Goal: Communication & Community: Answer question/provide support

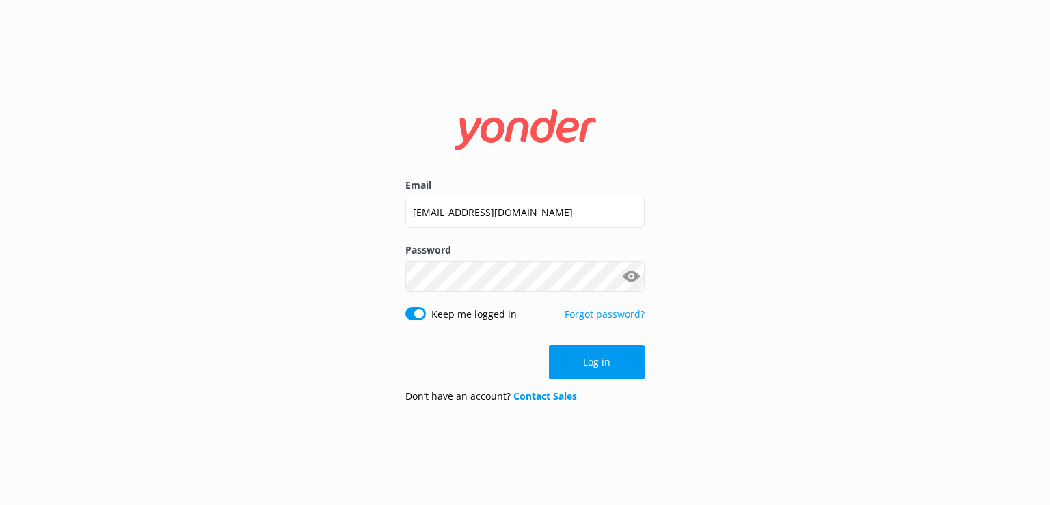
click at [590, 336] on form "Email [EMAIL_ADDRESS][DOMAIN_NAME] Password Show password Keep me logged in For…" at bounding box center [524, 252] width 239 height 323
click at [605, 360] on button "Log in" at bounding box center [597, 362] width 96 height 34
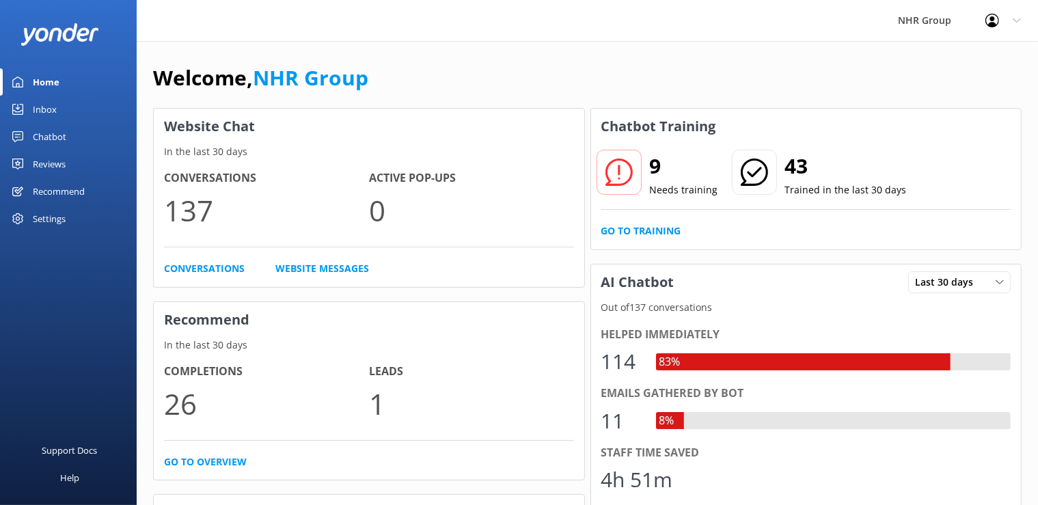
click at [56, 107] on link "Inbox" at bounding box center [68, 109] width 137 height 27
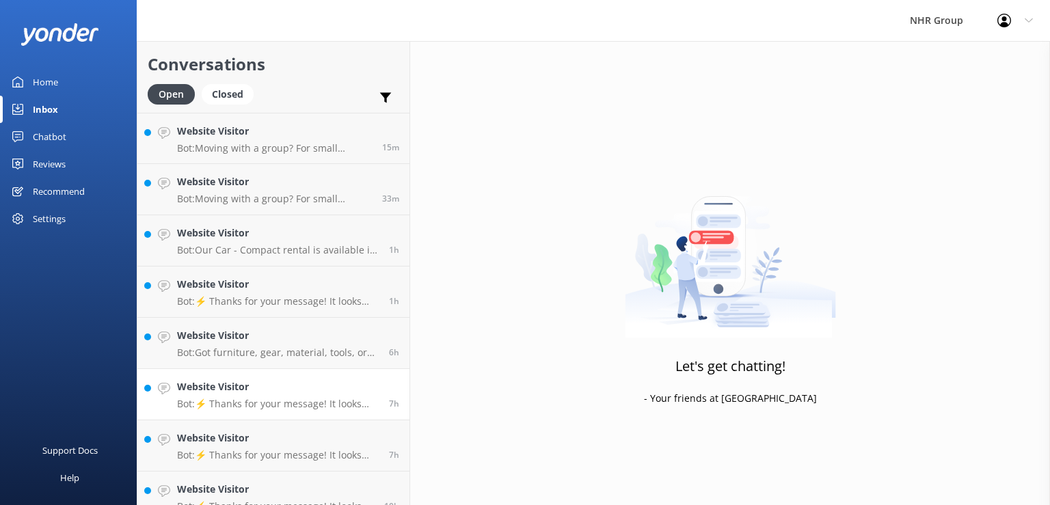
scroll to position [273, 0]
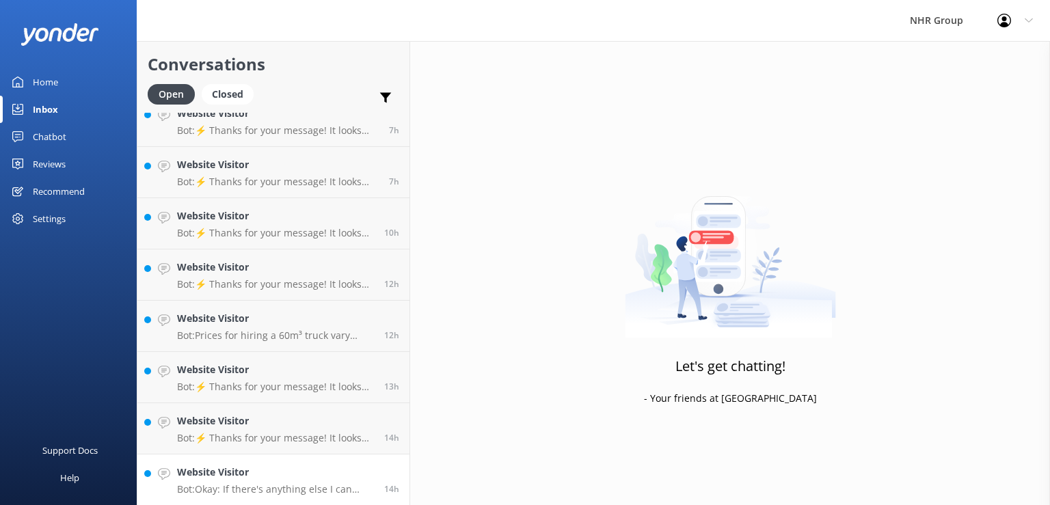
click at [285, 478] on h4 "Website Visitor" at bounding box center [275, 472] width 197 height 15
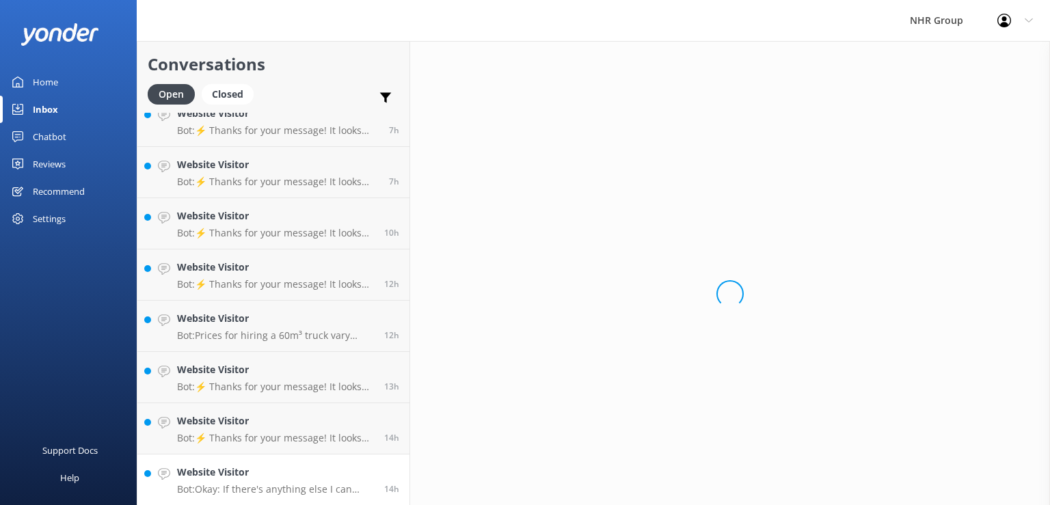
click at [285, 478] on h4 "Website Visitor" at bounding box center [275, 472] width 197 height 15
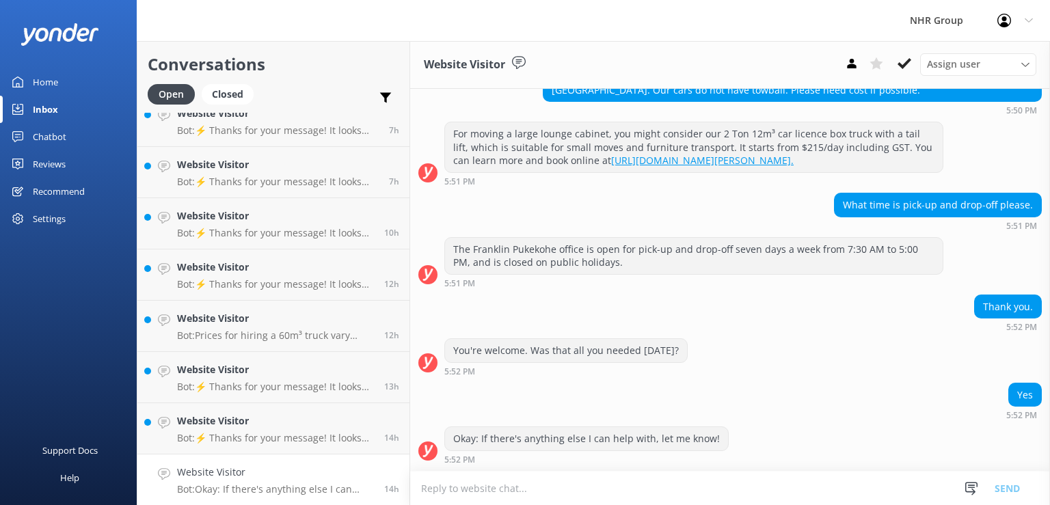
scroll to position [273, 0]
click at [291, 437] on p "Bot: ⚡ Thanks for your message! It looks like this one might be best handled by…" at bounding box center [275, 438] width 197 height 12
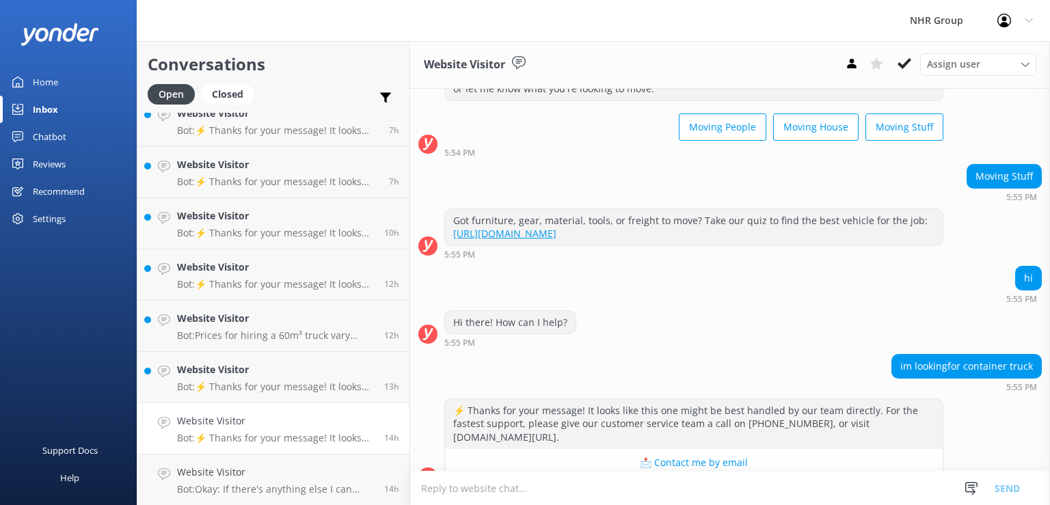
scroll to position [84, 0]
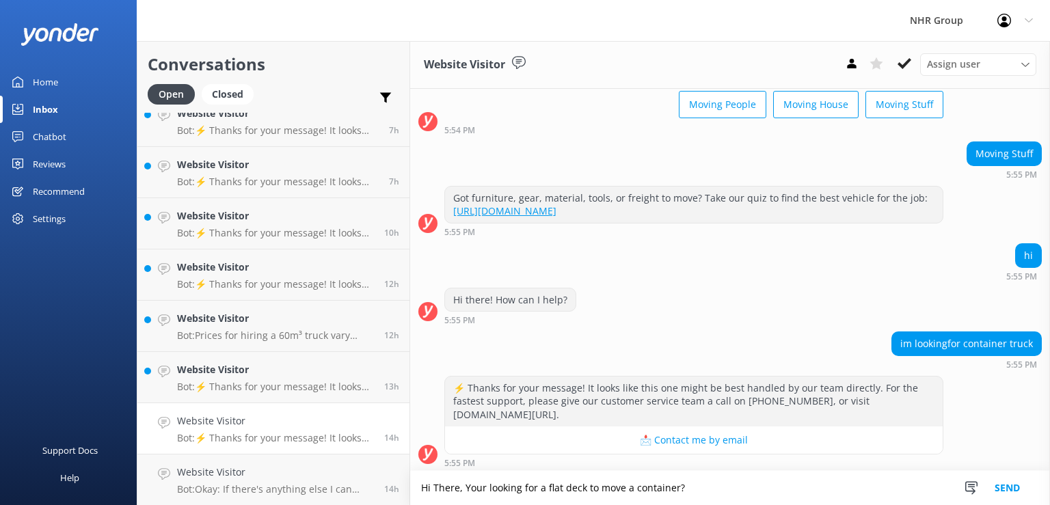
type textarea "Hi There, Your looking for a flat deck to move a container?"
click at [1002, 487] on button "Send" at bounding box center [1006, 488] width 51 height 34
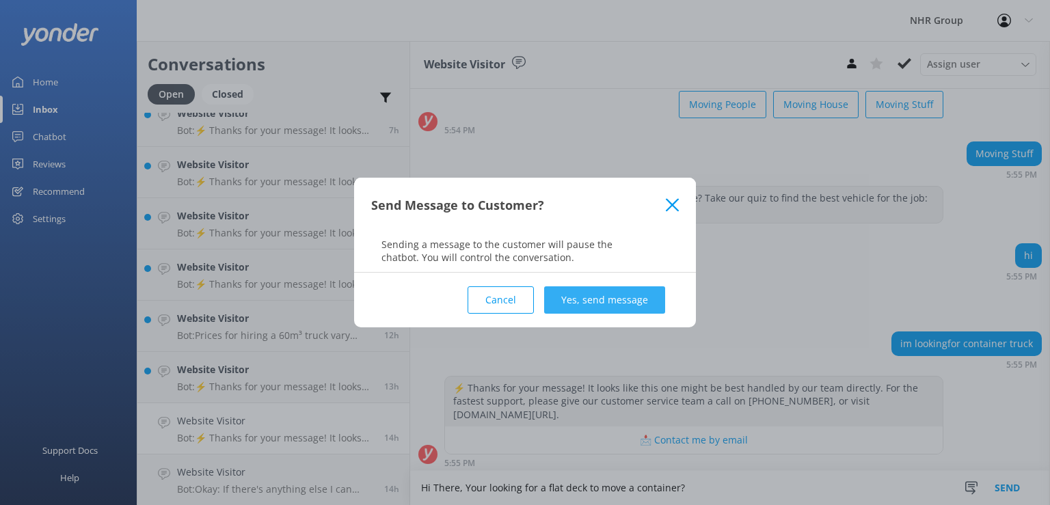
click at [592, 292] on button "Yes, send message" at bounding box center [604, 299] width 121 height 27
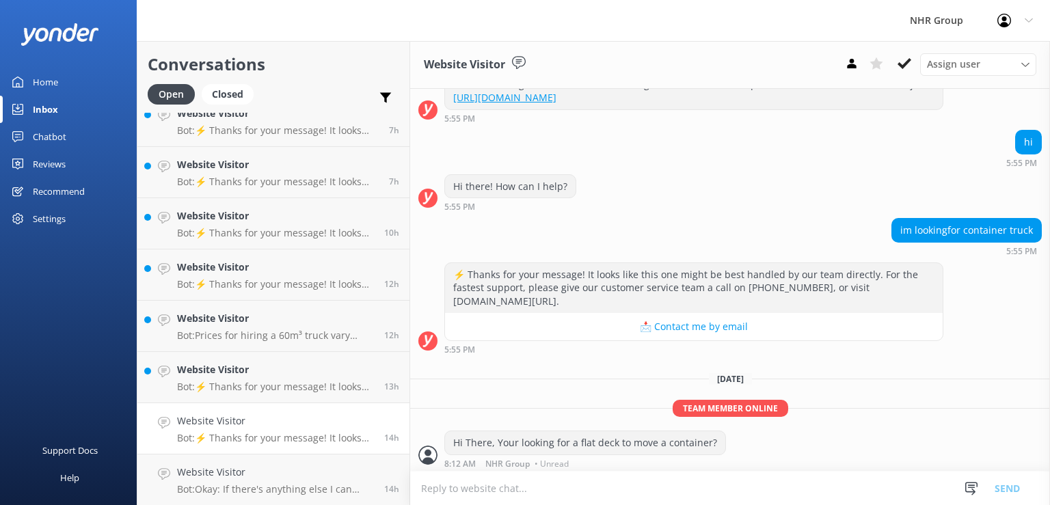
scroll to position [198, 0]
click at [562, 483] on textarea at bounding box center [730, 488] width 640 height 33
type textarea "What size container?"
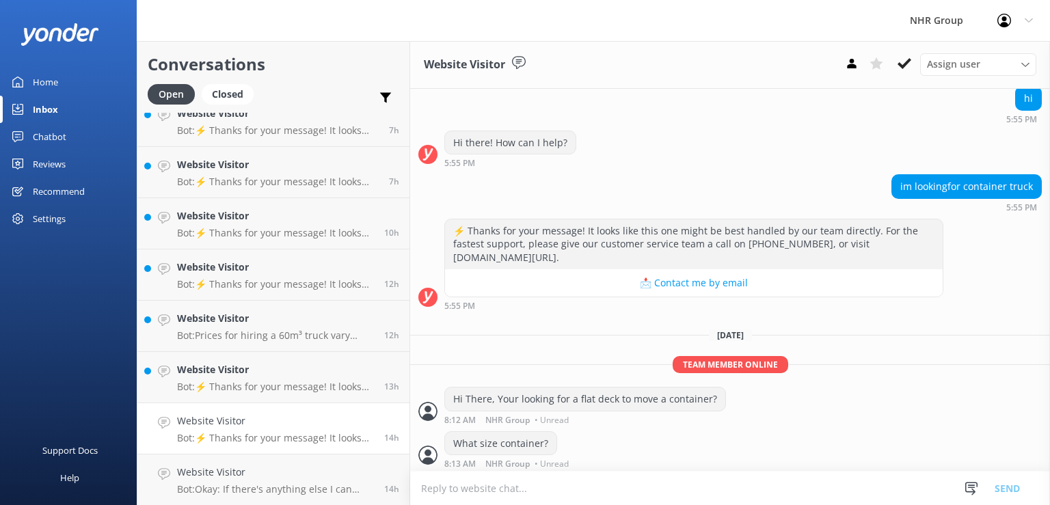
scroll to position [242, 0]
click at [226, 375] on h4 "Website Visitor" at bounding box center [275, 369] width 197 height 15
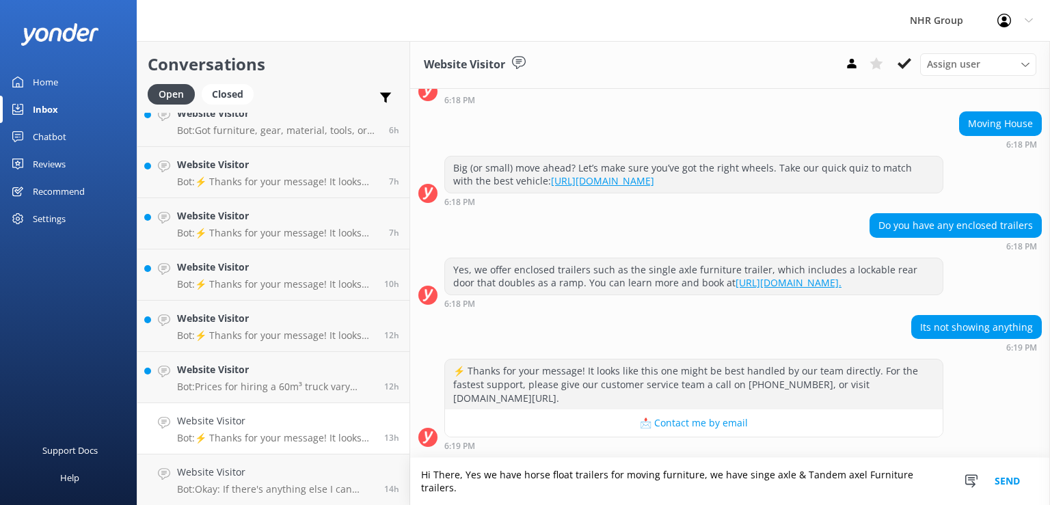
scroll to position [111, 0]
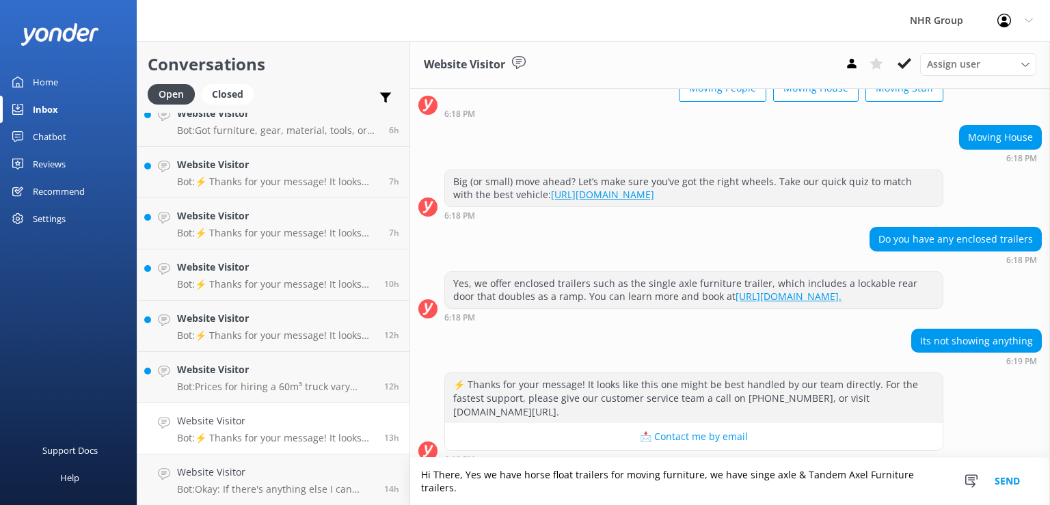
click at [783, 488] on textarea "Hi There, Yes we have horse float trailers for moving furniture, we have singe …" at bounding box center [730, 481] width 640 height 47
click at [933, 491] on textarea "Hi There, Yes we have horse float trailers for moving furniture, we have singe …" at bounding box center [730, 481] width 640 height 47
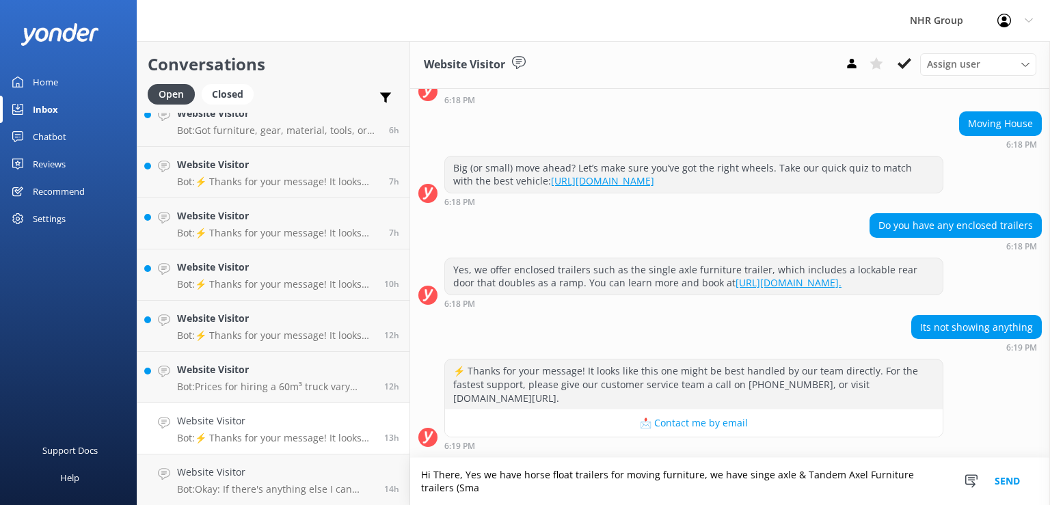
scroll to position [124, 0]
click at [932, 478] on textarea "Hi There, Yes we have horse float trailers for moving furniture, we have singe …" at bounding box center [730, 481] width 640 height 47
click at [567, 487] on textarea "Hi There, Yes we have horse float trailers for moving furniture, we have singe …" at bounding box center [730, 481] width 640 height 47
type textarea "Hi There, Yes we have horse float trailers for moving furniture, we have singe …"
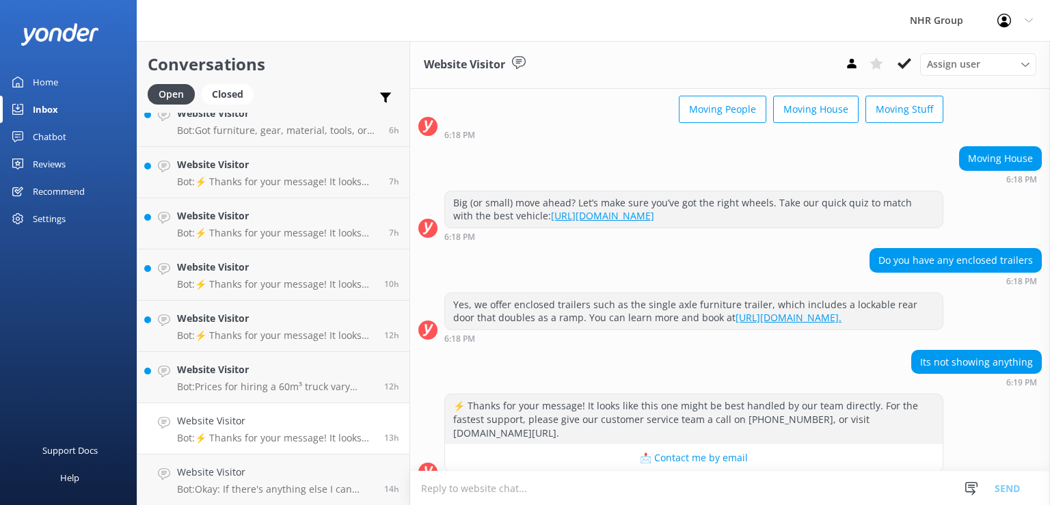
scroll to position [111, 0]
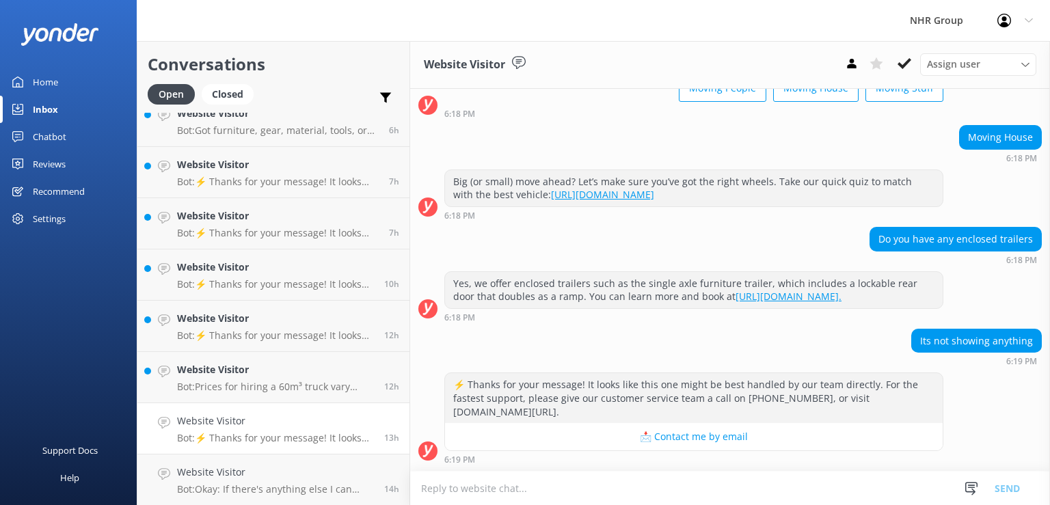
click at [519, 478] on textarea at bounding box center [730, 488] width 640 height 33
click at [515, 489] on textarea at bounding box center [730, 488] width 640 height 33
click at [672, 489] on textarea "Hi There, Yes we have Horse float Trailers for moving furniate" at bounding box center [730, 488] width 640 height 34
click at [742, 485] on textarea "Hi There, Yes we have Horse float Trailers for moving furniture" at bounding box center [730, 488] width 640 height 34
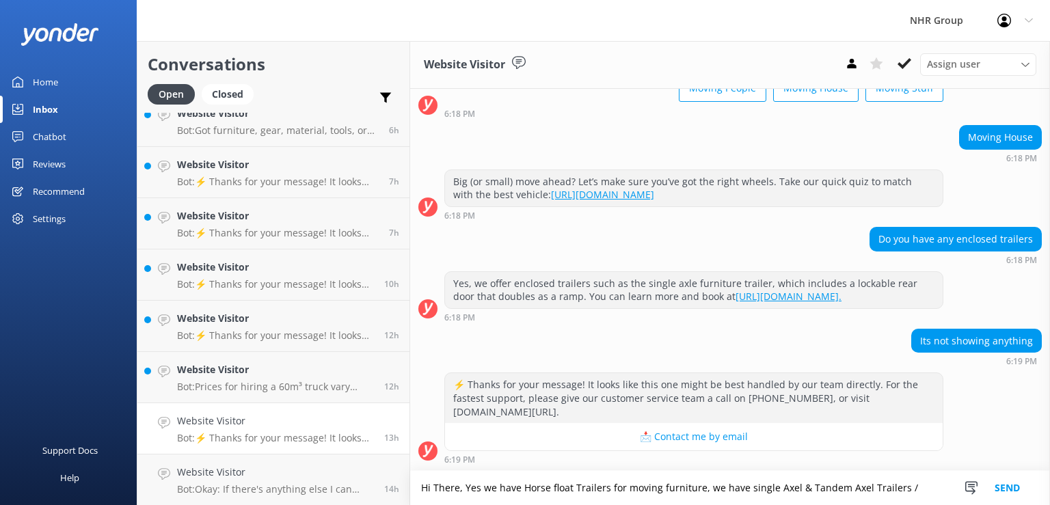
click at [748, 491] on textarea "Hi There, Yes we have Horse float Trailers for moving furniture, we have single…" at bounding box center [730, 488] width 640 height 34
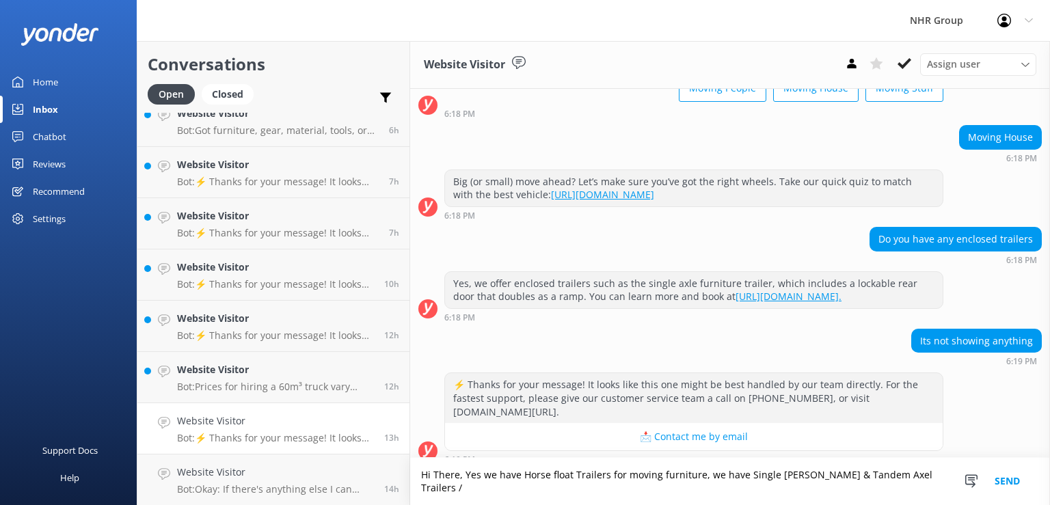
click at [911, 487] on textarea "Hi There, Yes we have Horse float Trailers for moving furniture, we have Single…" at bounding box center [730, 481] width 640 height 47
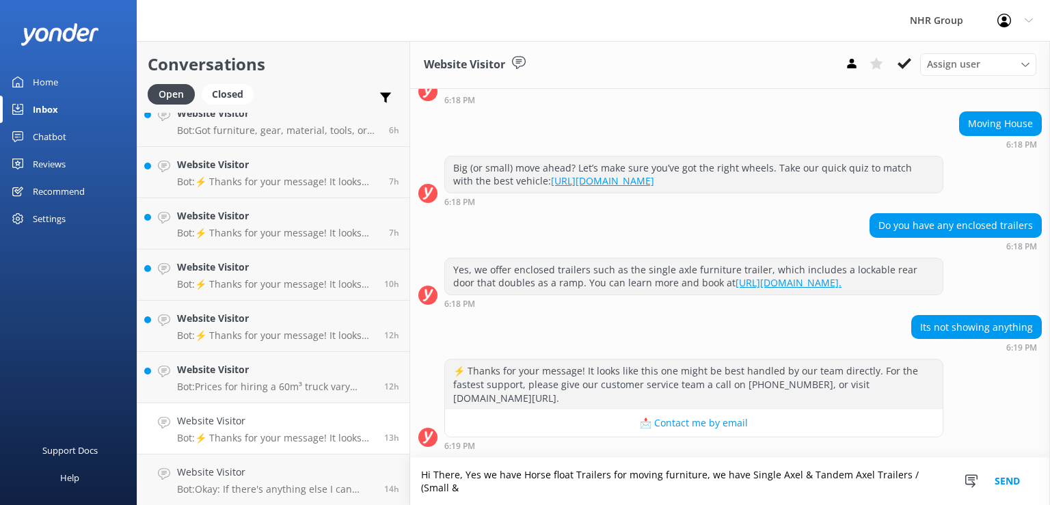
scroll to position [124, 0]
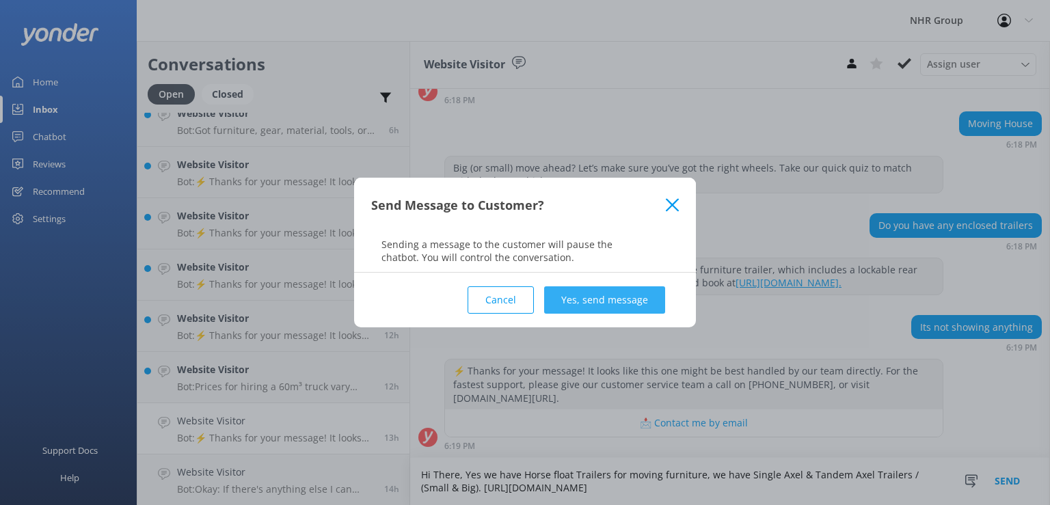
type textarea "Hi There, Yes we have Horse float Trailers for moving furniture, we have Single…"
click at [640, 302] on button "Yes, send message" at bounding box center [604, 299] width 121 height 27
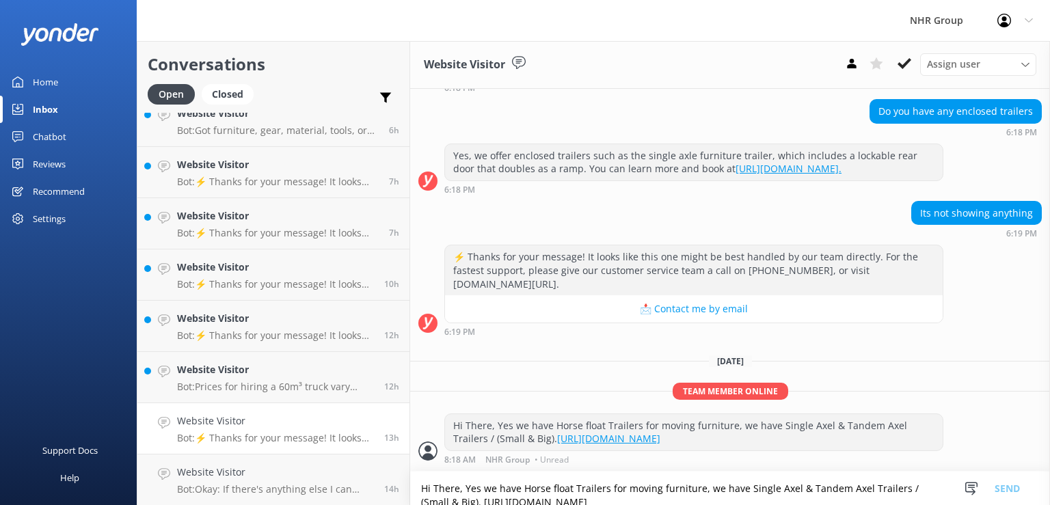
scroll to position [238, 0]
click at [957, 359] on div "[DATE]" at bounding box center [730, 360] width 640 height 15
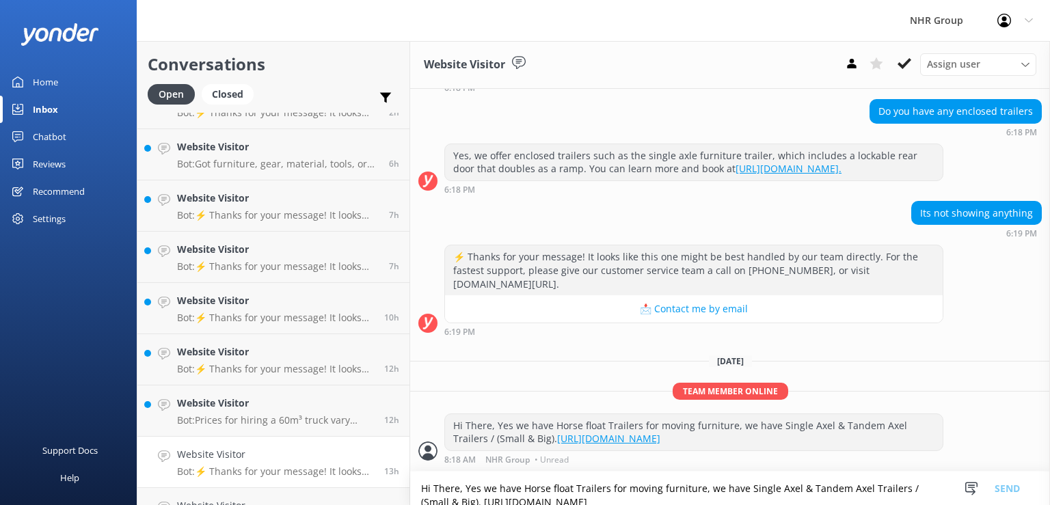
scroll to position [273, 0]
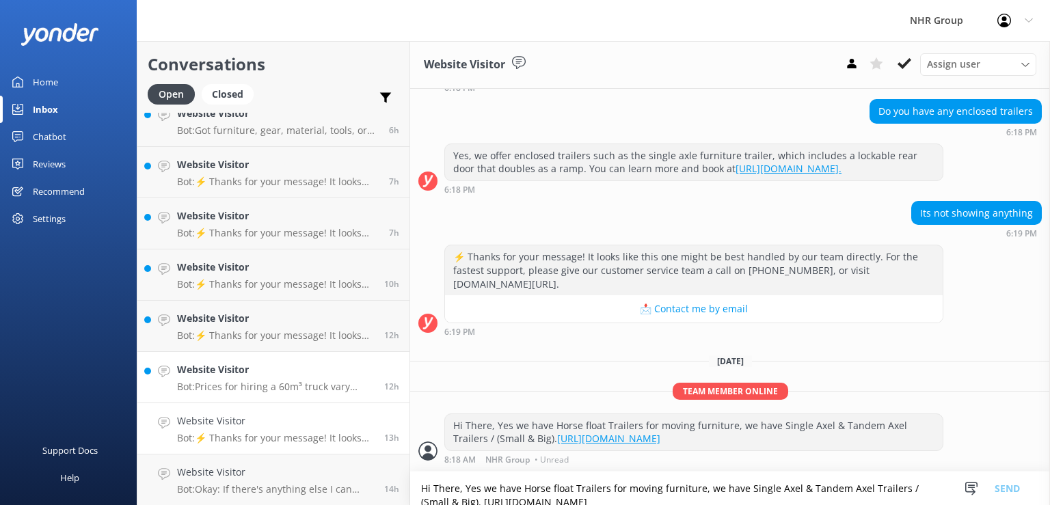
click at [255, 373] on h4 "Website Visitor" at bounding box center [275, 369] width 197 height 15
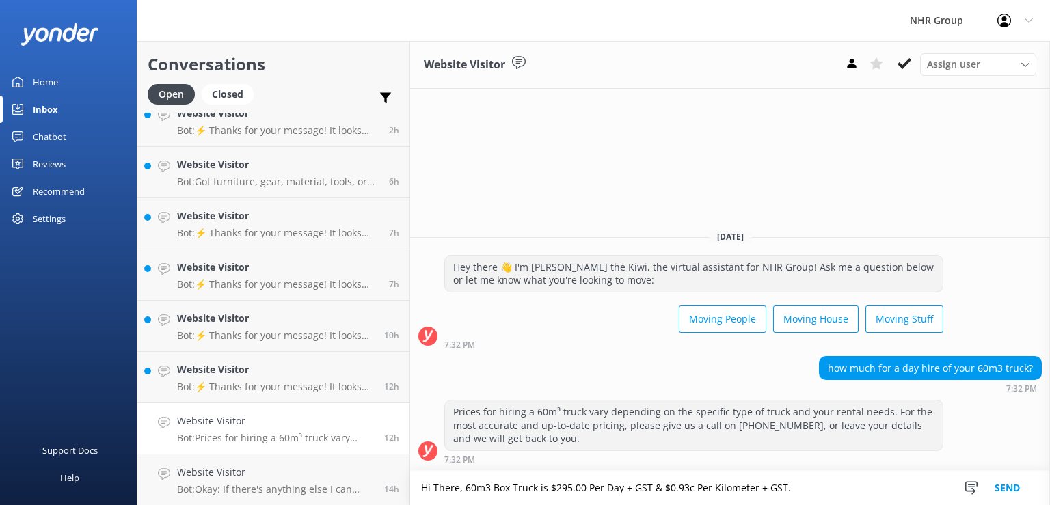
click at [804, 491] on textarea "Hi There, 60m3 Box Truck is $295.00 Per Day + GST & $0.93c Per Kilometer + GST." at bounding box center [730, 488] width 640 height 34
drag, startPoint x: 796, startPoint y: 491, endPoint x: 466, endPoint y: 510, distance: 330.6
click at [466, 504] on textarea "Hi There, 60m3 Box Truck is $295.00 Per Day + GST & $0.93c Per Kilometer + GST." at bounding box center [730, 488] width 640 height 34
click at [808, 498] on textarea "Hi There, 60m3 Box Truck is $295.00 Per Day + GST & $0.93c Per Kilometer + GST." at bounding box center [730, 488] width 640 height 34
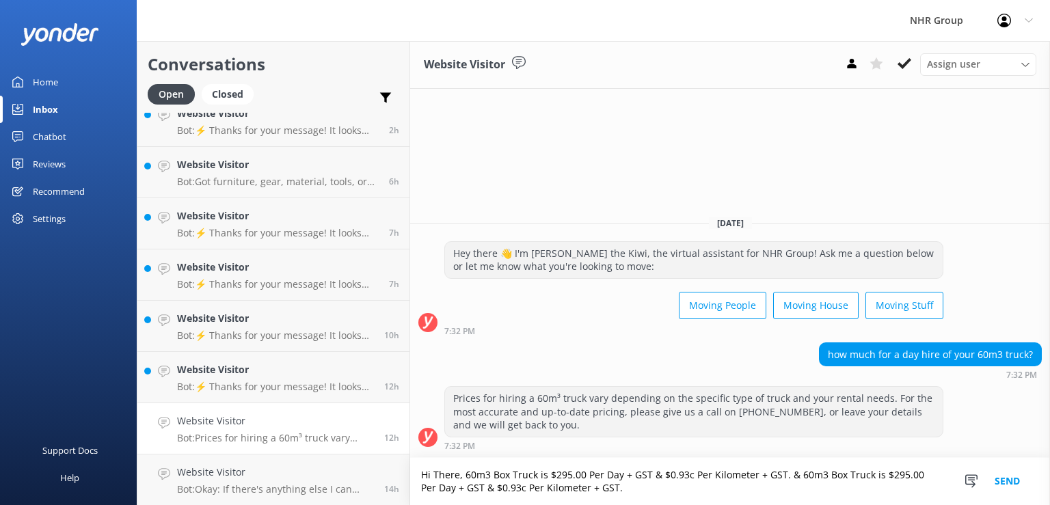
click at [831, 477] on textarea "Hi There, 60m3 Box Truck is $295.00 Per Day + GST & $0.93c Per Kilometer + GST.…" at bounding box center [730, 481] width 640 height 47
click at [740, 491] on textarea "Hi There, 60m3 Box Truck is $295.00 Per Day + GST & $0.93c Per Kilometer + GST.…" at bounding box center [730, 481] width 640 height 47
click at [808, 478] on textarea "Hi There, 60m3 Box Truck is $295.00 Per Day + GST & $0.93c Per Kilometer + GST.…" at bounding box center [730, 481] width 640 height 47
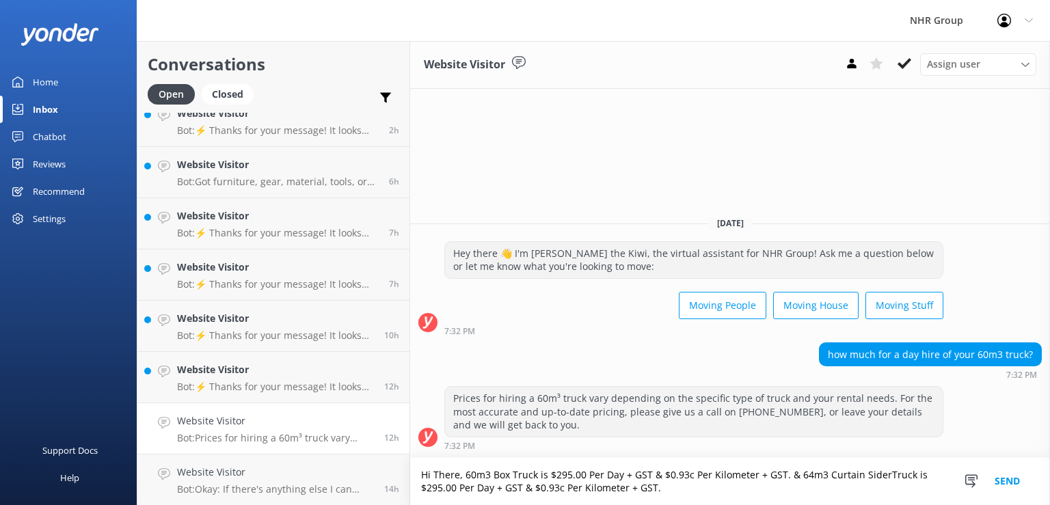
click at [674, 492] on textarea "Hi There, 60m3 Box Truck is $295.00 Per Day + GST & $0.93c Per Kilometer + GST.…" at bounding box center [730, 481] width 640 height 47
click at [684, 487] on textarea "Hi There, 60m3 Box Truck is $295.00 Per Day + GST & $0.93c Per Kilometer + GST.…" at bounding box center [730, 481] width 640 height 47
click at [696, 487] on textarea "Hi There, 60m3 Box Truck is $295.00 Per Day + GST & $0.93c Per Kilometer + GST.…" at bounding box center [730, 481] width 640 height 47
type textarea "Hi There, 60m3 Box Truck is $295.00 Per Day + GST & $0.93c Per Kilometer + GST.…"
click at [1000, 482] on button "Send" at bounding box center [1006, 481] width 51 height 47
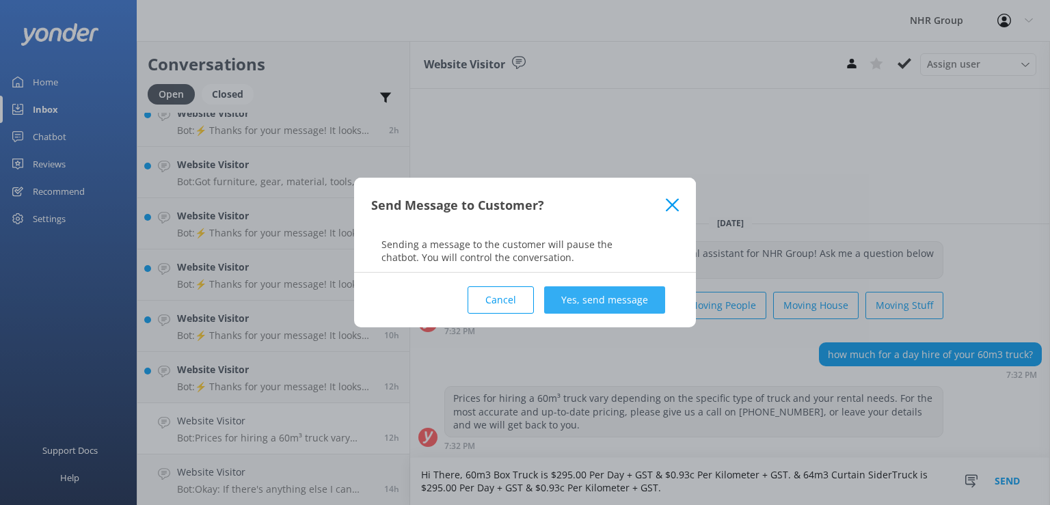
click at [597, 299] on button "Yes, send message" at bounding box center [604, 299] width 121 height 27
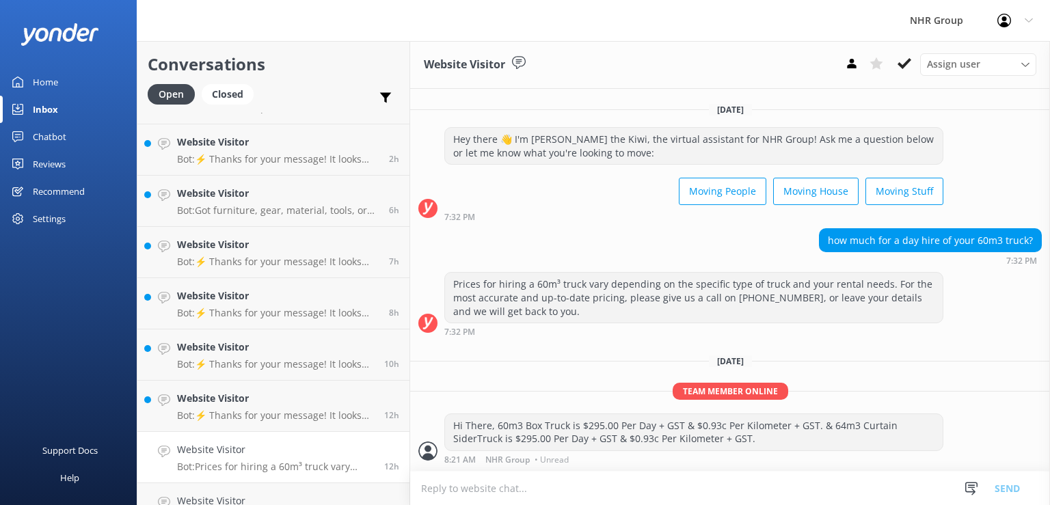
scroll to position [273, 0]
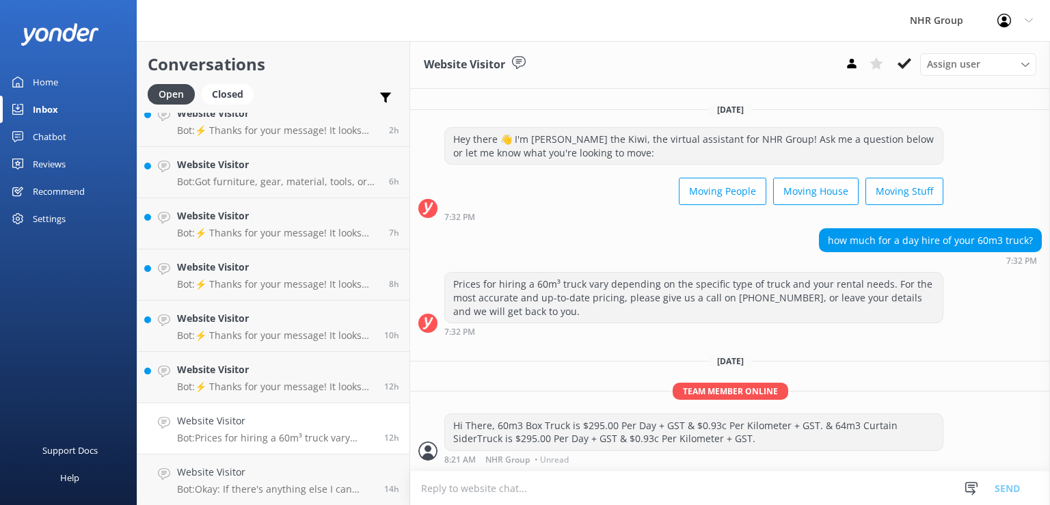
click at [627, 378] on div "Yesterday Hey there 👋 I'm Ritchie the Kiwi, the virtual assistant for NHR Group…" at bounding box center [730, 281] width 640 height 379
click at [255, 379] on div "Website Visitor Bot: ⚡ Thanks for your message! It looks like this one might be…" at bounding box center [275, 377] width 197 height 30
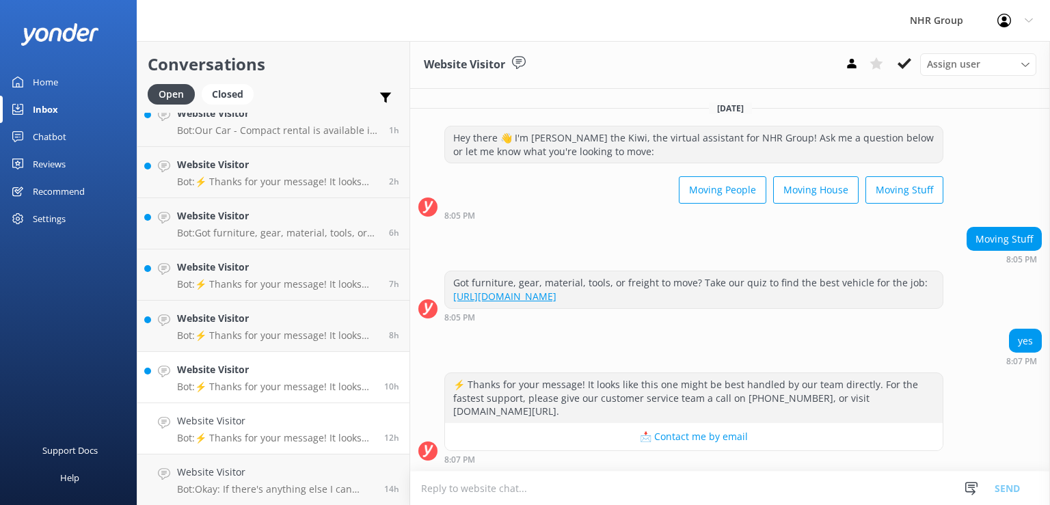
click at [270, 377] on h4 "Website Visitor" at bounding box center [275, 369] width 197 height 15
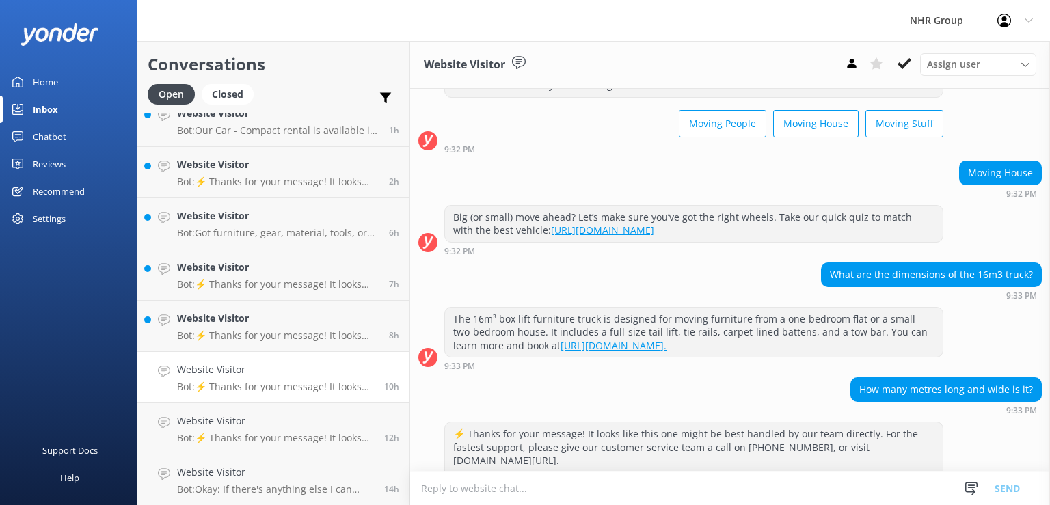
scroll to position [124, 0]
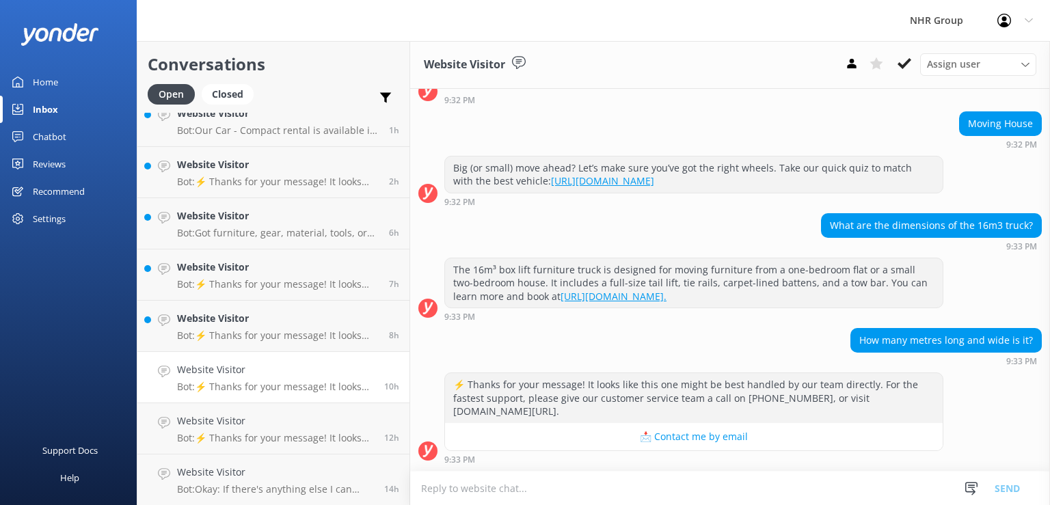
click at [560, 495] on textarea at bounding box center [730, 488] width 640 height 33
click at [748, 489] on textarea "Hi There, Unfortunately we do not have a 16m3 Truck available." at bounding box center [730, 488] width 640 height 34
click at [722, 489] on textarea "Hi There, Unfortunately we do not have a 16m3 Truck available." at bounding box center [730, 488] width 640 height 34
click at [791, 489] on textarea "Hi There, Unfortunately we do not have a 16m3 Truck available. Next Closest siz…" at bounding box center [730, 488] width 640 height 34
click at [908, 482] on textarea "Hi There, Unfortunately we do not have a 16m3 Truck available. Next Closest siz…" at bounding box center [730, 488] width 640 height 34
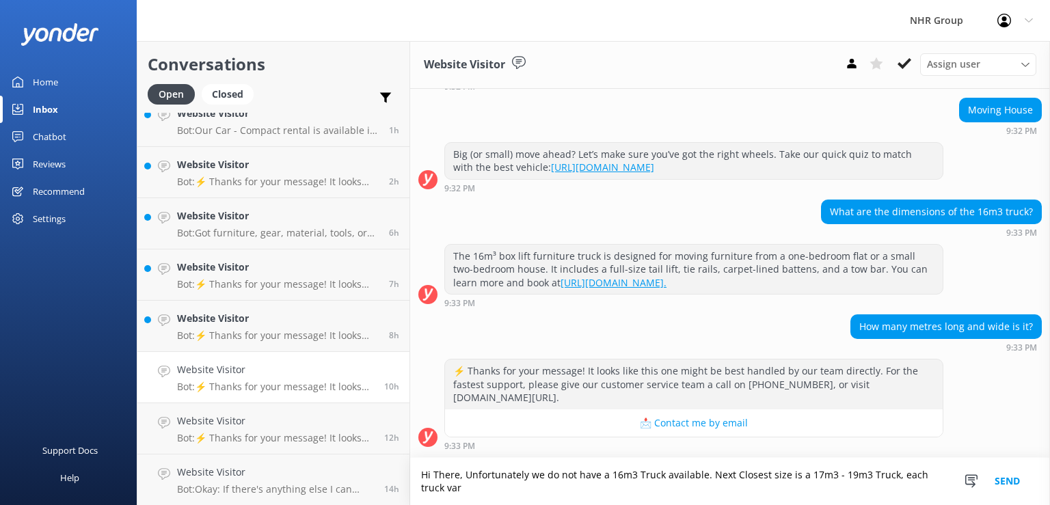
scroll to position [138, 0]
click at [603, 489] on textarea "Hi There, Unfortunately we do not have a 16m3 Truck available. Next Closest siz…" at bounding box center [730, 481] width 640 height 47
click at [707, 492] on textarea "Hi There, Unfortunately we do not have a 16m3 Truck available. Next Closest siz…" at bounding box center [730, 481] width 640 height 47
click at [695, 476] on textarea "Hi There, Unfortunately we do not have a 16m3 Truck available. Next Closest siz…" at bounding box center [730, 481] width 640 height 47
click at [447, 488] on textarea "Hi There, Unfortunately we do not have a 16m3 Truck available. Next Closest siz…" at bounding box center [730, 481] width 640 height 47
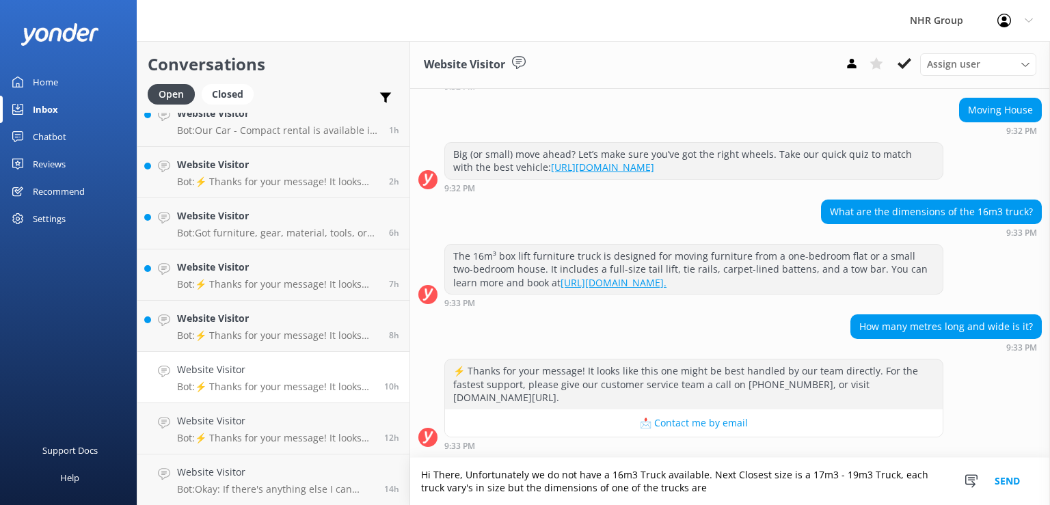
click at [447, 487] on textarea "Hi There, Unfortunately we do not have a 16m3 Truck available. Next Closest siz…" at bounding box center [730, 481] width 640 height 47
click at [470, 493] on textarea "Hi There, Unfortunately we do not have a 16m3 Truck available. Next Closest siz…" at bounding box center [730, 481] width 640 height 47
click at [547, 482] on textarea "Hi There, Unfortunately we do not have a 16m3 Truck available. Next Closest siz…" at bounding box center [730, 481] width 640 height 47
click at [714, 491] on textarea "Hi There, Unfortunately we do not have a 16m3 Truck available. Next Closest siz…" at bounding box center [730, 481] width 640 height 47
click at [707, 489] on textarea "Hi There, Unfortunately we do not have a 16m3 Truck available. Next Closest siz…" at bounding box center [730, 481] width 640 height 47
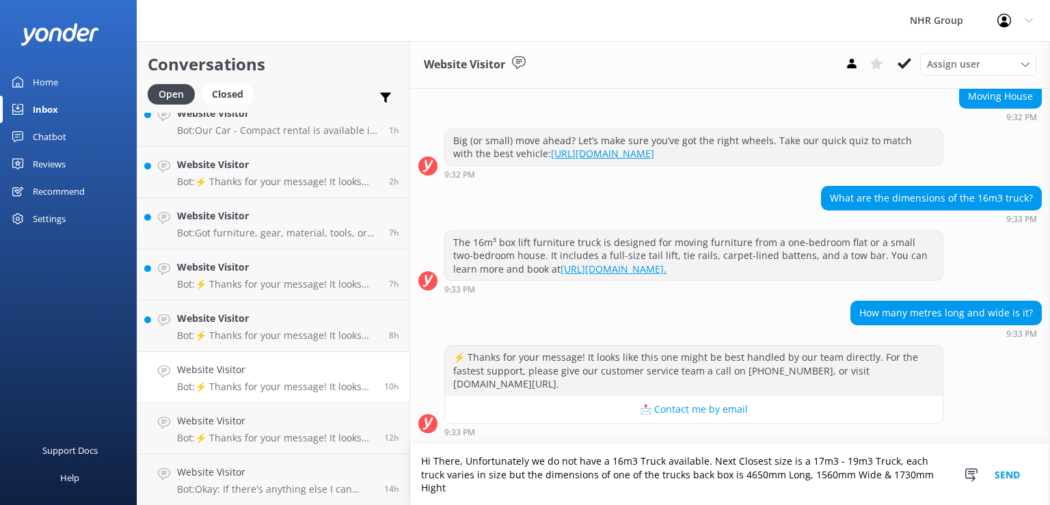
scroll to position [152, 0]
click at [787, 487] on textarea "Hi There, Unfortunately we do not have a 16m3 Truck available. Next Closest siz…" at bounding box center [730, 474] width 640 height 61
click at [733, 480] on textarea "Hi There, Unfortunately we do not have a 16m3 Truck available. Next Closest siz…" at bounding box center [730, 474] width 640 height 61
click at [676, 491] on textarea "Hi There, Unfortunately we do not have a 16m3 Truck available. Next Closest siz…" at bounding box center [730, 474] width 640 height 61
click at [605, 461] on textarea "Hi There, Unfortunately we do not have a 16m3 Truck available. Next Closest siz…" at bounding box center [730, 474] width 640 height 61
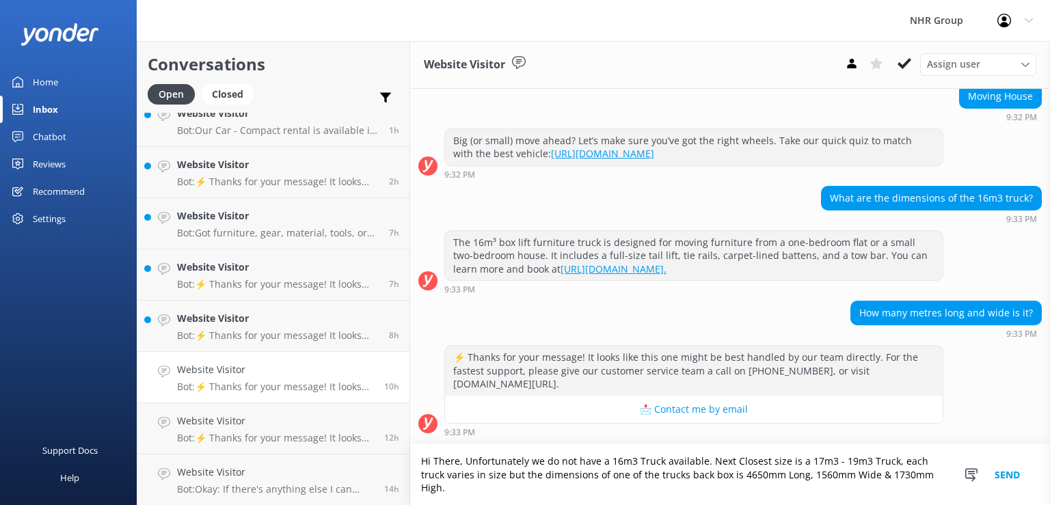
click at [646, 483] on textarea "Hi There, Unfortunately we do not have a 16m3 Truck available. Next Closest siz…" at bounding box center [730, 474] width 640 height 61
click at [756, 491] on textarea "Hi There, Unfortunately we do not have a 16m3 Truck available. Next Closest siz…" at bounding box center [730, 474] width 640 height 61
click at [726, 491] on textarea "Hi There, Unfortunately we do not have a 16m3 Truck available. Next Closest siz…" at bounding box center [730, 474] width 640 height 61
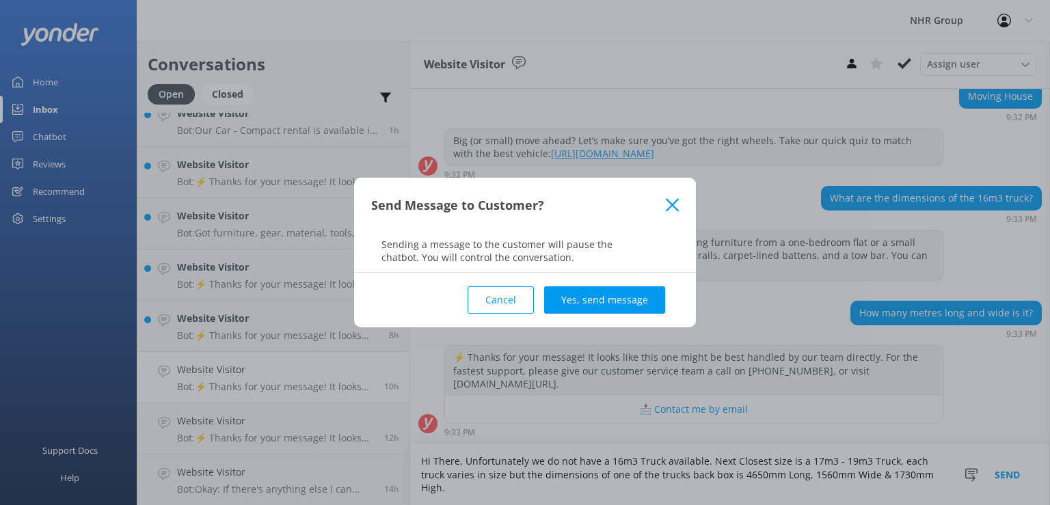
click at [493, 308] on button "Cancel" at bounding box center [500, 299] width 66 height 27
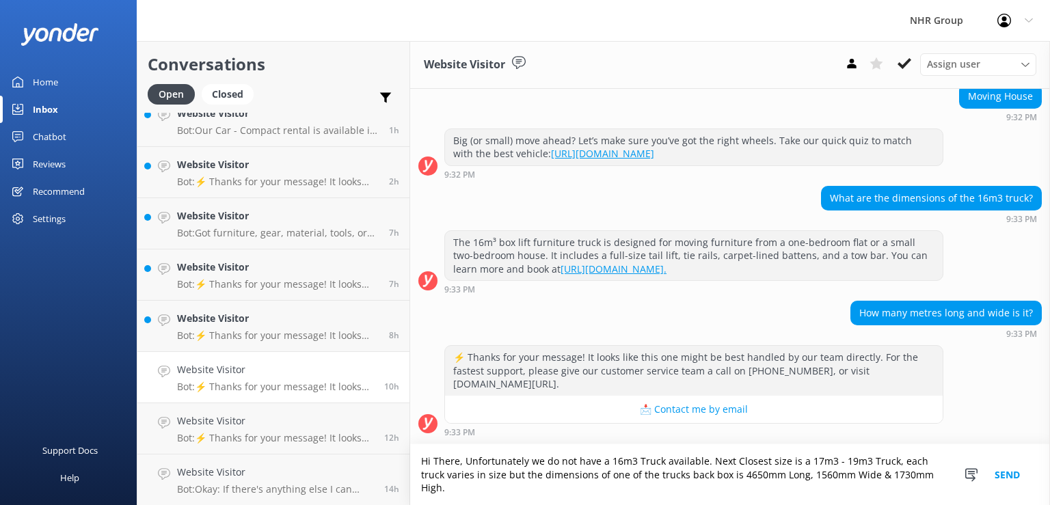
click at [475, 492] on textarea "Hi There, Unfortunately we do not have a 16m3 Truck available. Next Closest siz…" at bounding box center [730, 474] width 640 height 61
type textarea "Hi There, Unfortunately we do not have a 16m3 Truck available. Next Closest siz…"
click at [1014, 474] on button "Send" at bounding box center [1006, 474] width 51 height 61
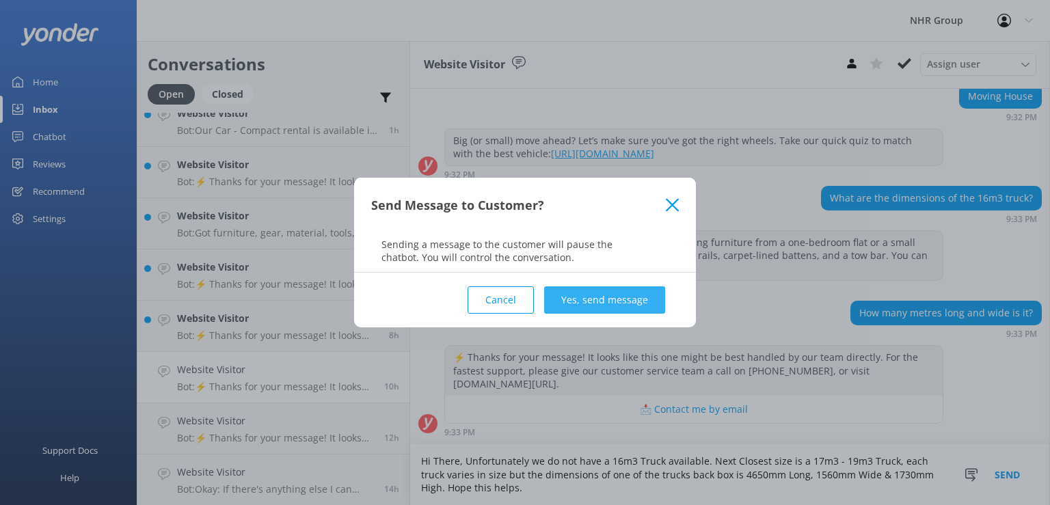
click at [638, 299] on button "Yes, send message" at bounding box center [604, 299] width 121 height 27
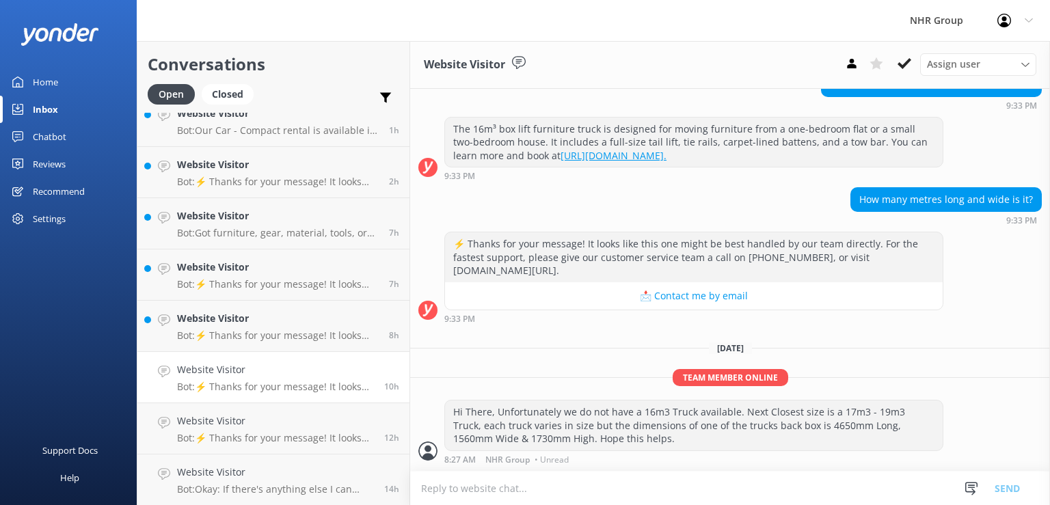
scroll to position [265, 0]
click at [970, 299] on div "⚡ Thanks for your message! It looks like this one might be best handled by our …" at bounding box center [730, 278] width 640 height 92
click at [272, 318] on h4 "Website Visitor" at bounding box center [278, 318] width 202 height 15
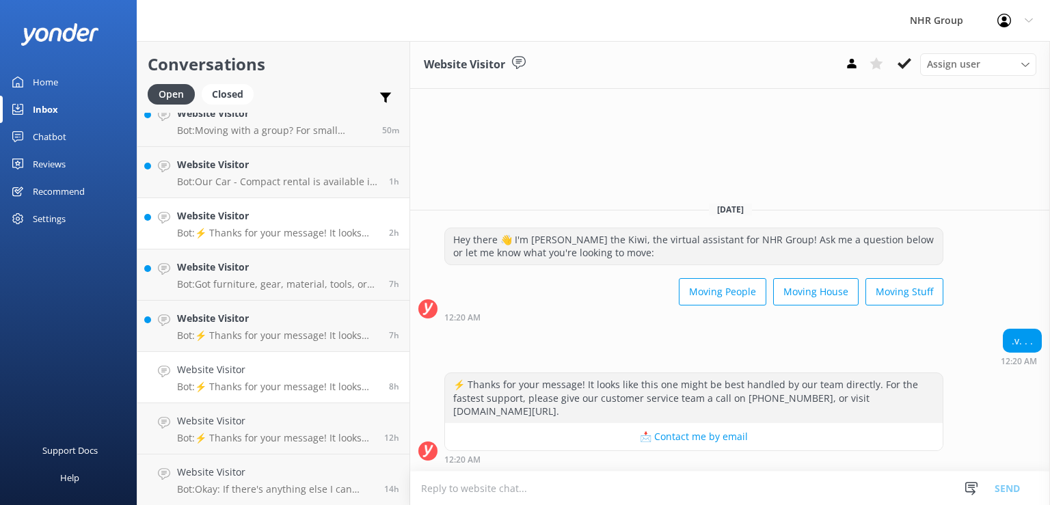
scroll to position [185, 0]
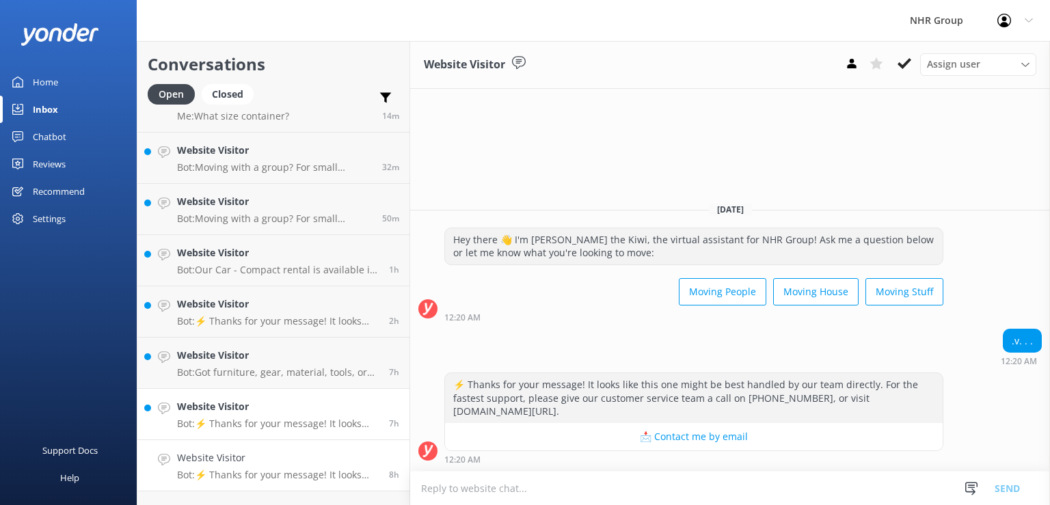
click at [242, 414] on div "Website Visitor Bot: ⚡ Thanks for your message! It looks like this one might be…" at bounding box center [278, 414] width 202 height 30
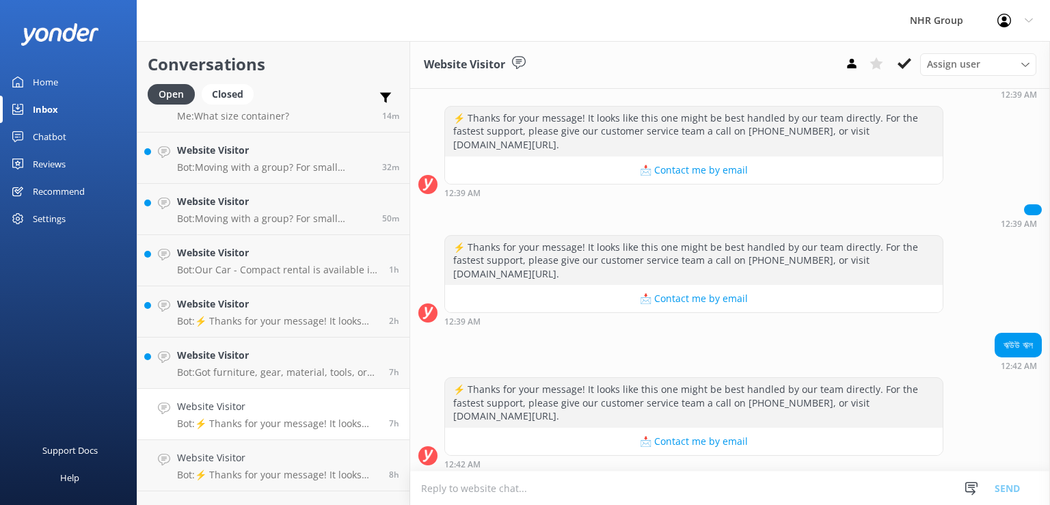
scroll to position [165, 0]
click at [283, 365] on div "Website Visitor Bot: Got furniture, gear, material, tools, or freight to move? …" at bounding box center [278, 363] width 202 height 30
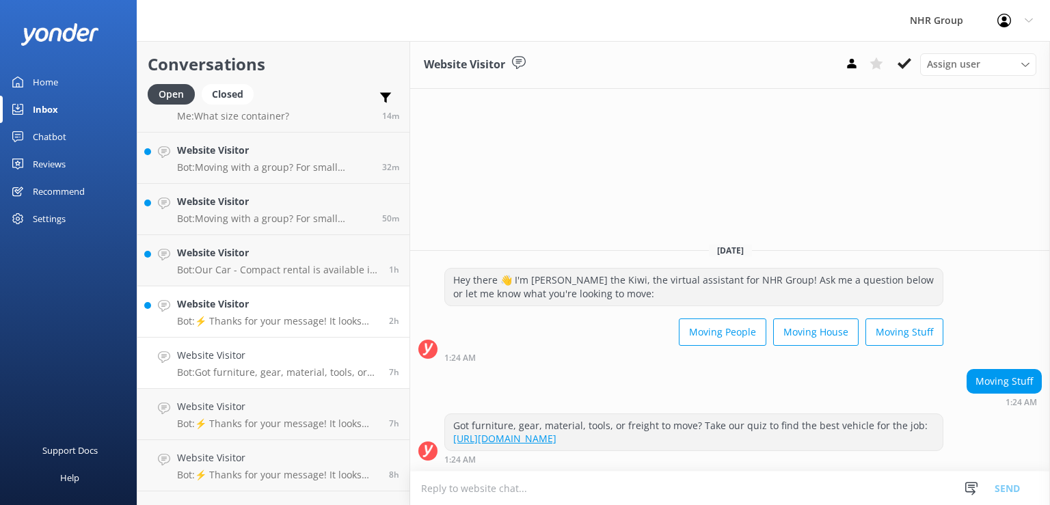
click at [273, 309] on h4 "Website Visitor" at bounding box center [278, 304] width 202 height 15
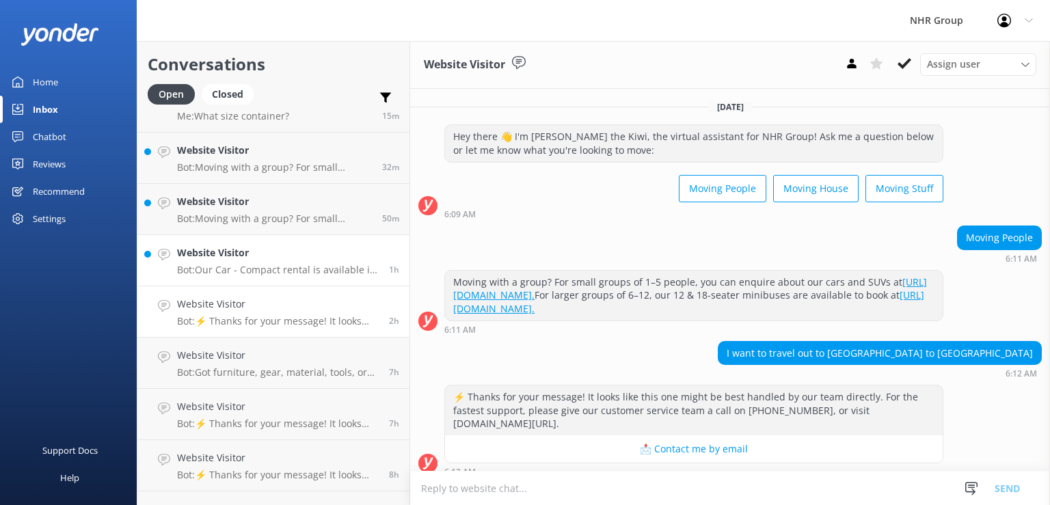
click at [264, 262] on div "Website Visitor Bot: Our Car - Compact rental is available in Pukekohe and is i…" at bounding box center [278, 260] width 202 height 30
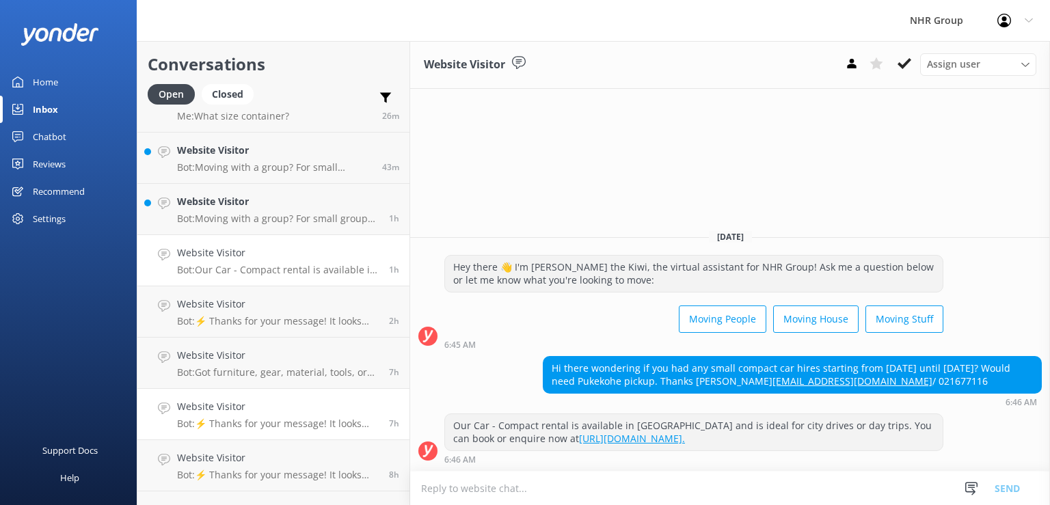
scroll to position [273, 0]
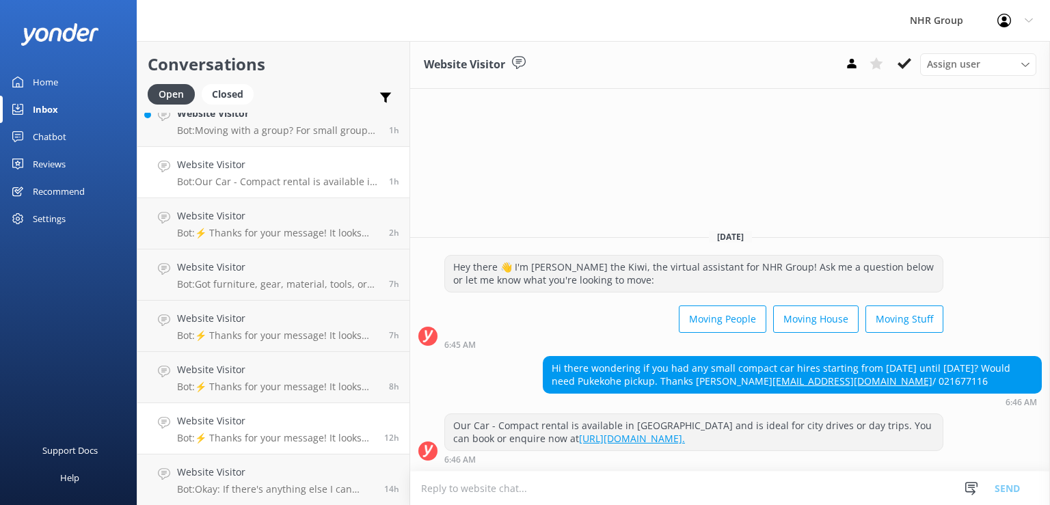
click at [282, 431] on div "Website Visitor Bot: ⚡ Thanks for your message! It looks like this one might be…" at bounding box center [275, 428] width 197 height 30
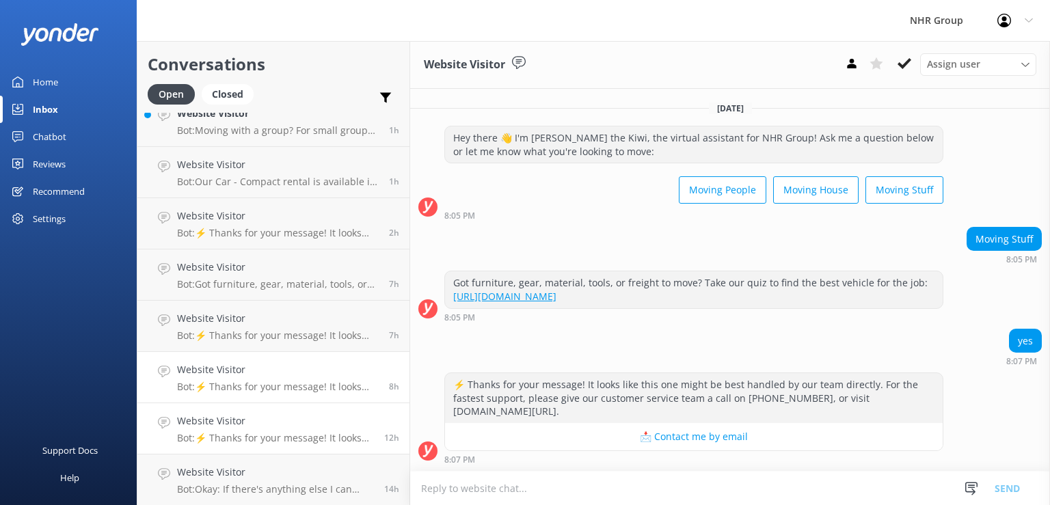
click at [283, 376] on h4 "Website Visitor" at bounding box center [278, 369] width 202 height 15
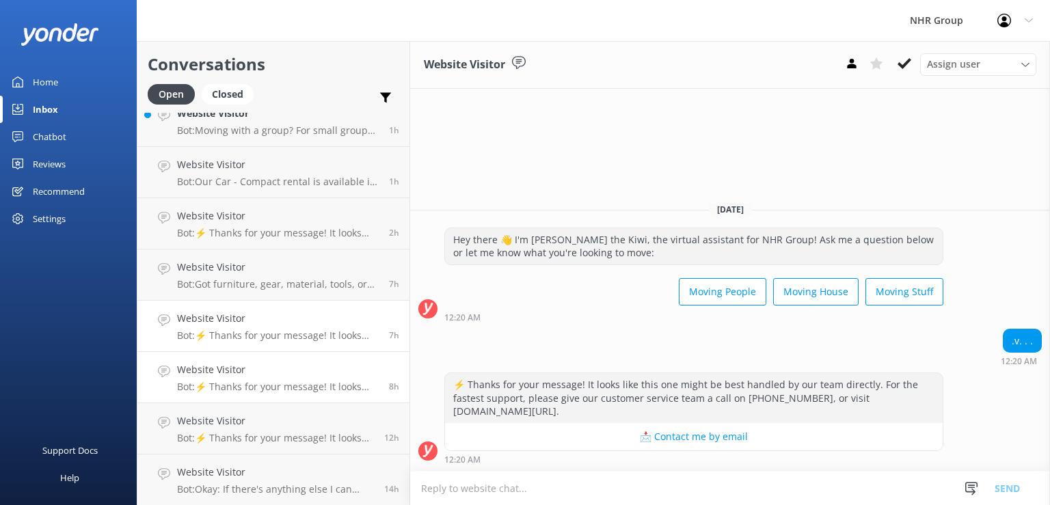
click at [262, 325] on h4 "Website Visitor" at bounding box center [278, 318] width 202 height 15
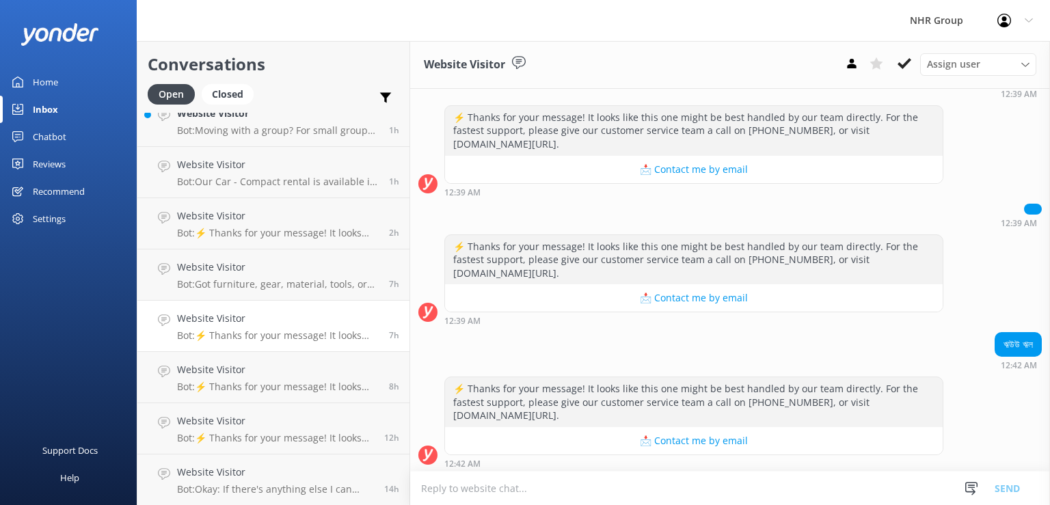
scroll to position [165, 0]
drag, startPoint x: 1018, startPoint y: 344, endPoint x: 991, endPoint y: 345, distance: 27.3
click at [995, 345] on div "ঋউউ ঋল" at bounding box center [1018, 343] width 46 height 23
click at [921, 351] on div "ঋউউ ঋল 12:42 AM" at bounding box center [730, 350] width 640 height 38
click at [269, 269] on h4 "Website Visitor" at bounding box center [278, 267] width 202 height 15
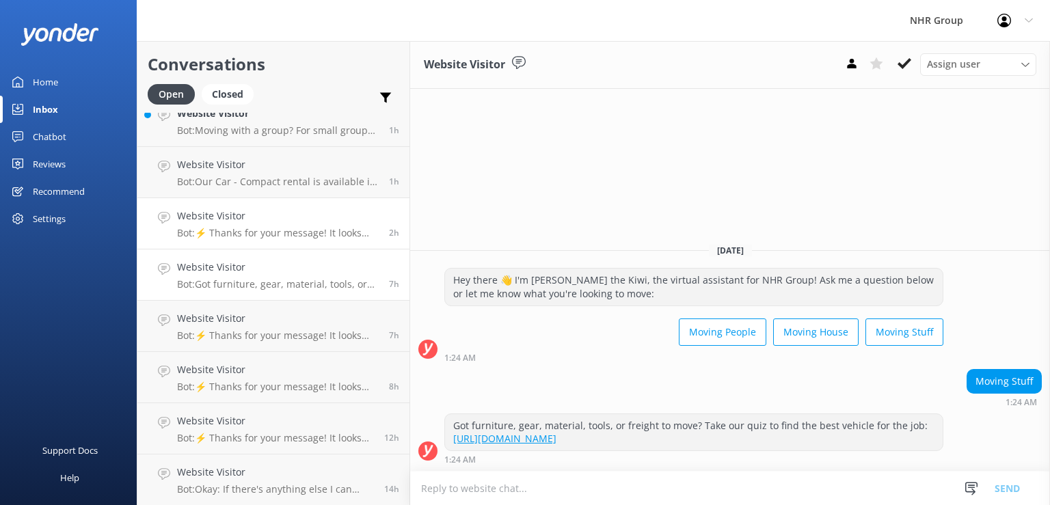
click at [271, 234] on p "Bot: ⚡ Thanks for your message! It looks like this one might be best handled by…" at bounding box center [278, 233] width 202 height 12
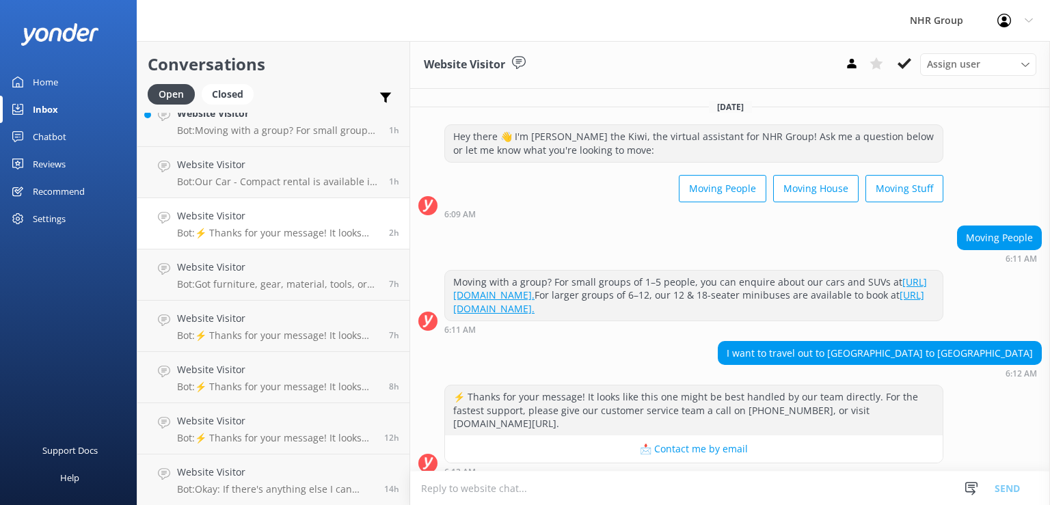
scroll to position [10, 0]
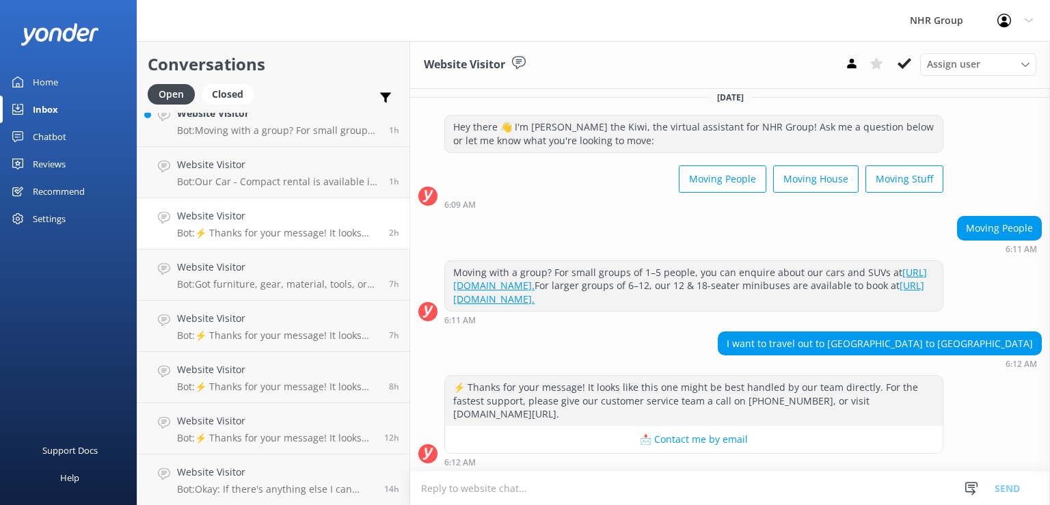
click at [997, 346] on div "I want to travel out to Nigeria to UK" at bounding box center [879, 343] width 323 height 23
click at [804, 349] on div "I want to travel out to Nigeria to UK 6:12 AM" at bounding box center [730, 350] width 640 height 38
click at [583, 223] on div "Moving People 6:11 AM" at bounding box center [730, 235] width 640 height 38
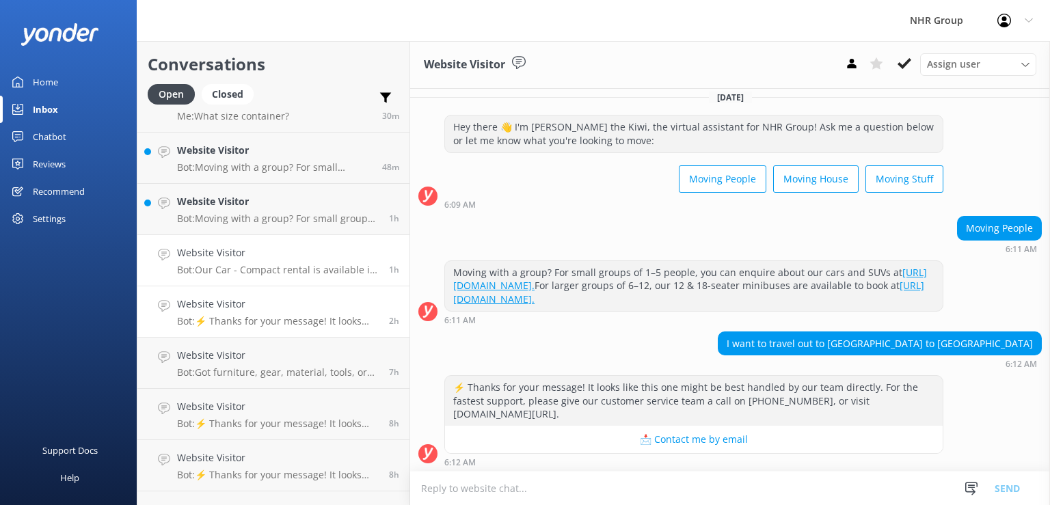
click at [275, 264] on p "Bot: Our Car - Compact rental is available in Pukekohe and is ideal for city dr…" at bounding box center [278, 270] width 202 height 12
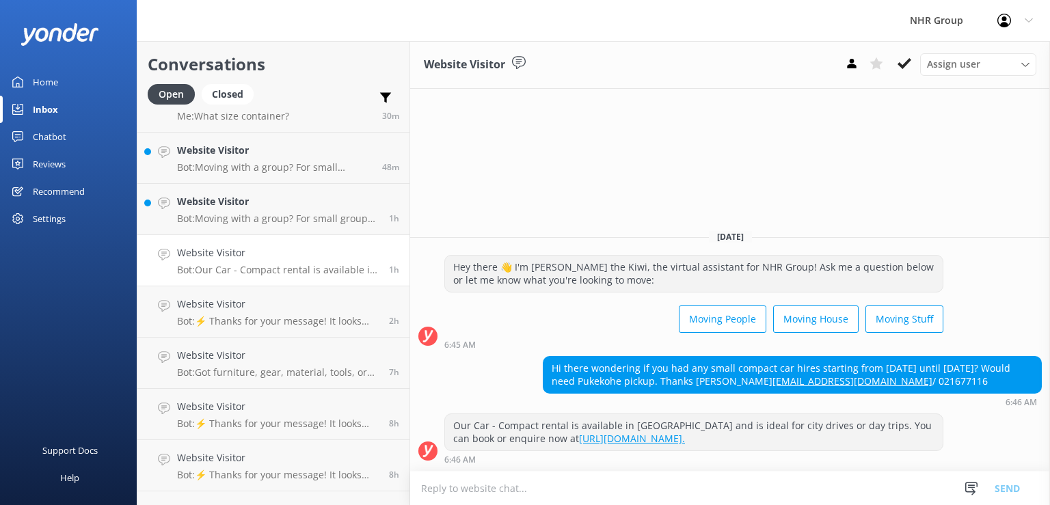
click at [579, 487] on textarea at bounding box center [730, 488] width 640 height 33
click at [485, 488] on textarea "Hi Gemma, YOur booking number is $" at bounding box center [730, 488] width 640 height 34
click at [616, 487] on textarea "Hi Gemma, Your booking number is $" at bounding box center [730, 488] width 640 height 34
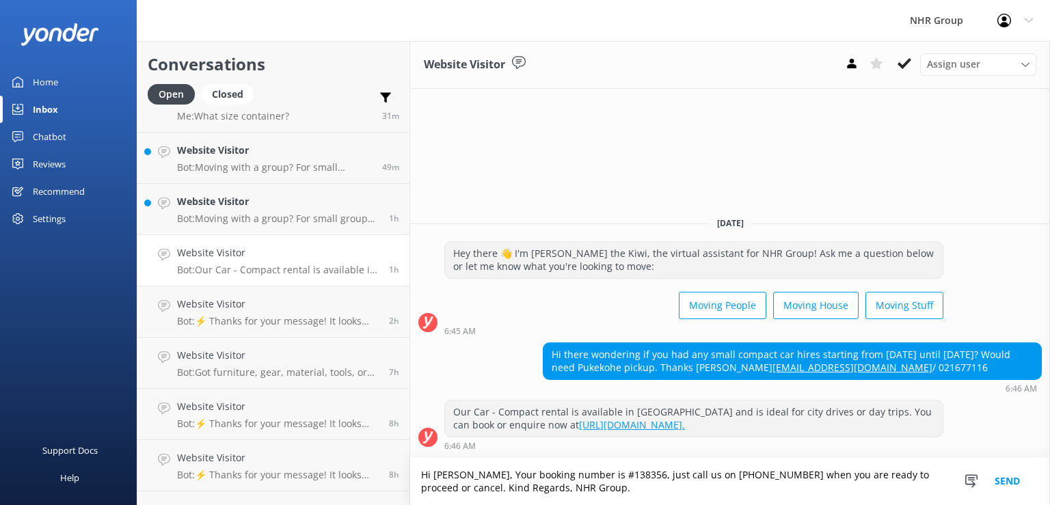
click at [631, 493] on textarea "Hi Gemma, Your booking number is #138356, just call us on 094151955 when you ar…" at bounding box center [730, 481] width 640 height 47
click at [871, 493] on textarea "Hi Gemma, Your booking number is #138356, just call us on 094151955 when you ar…" at bounding box center [730, 481] width 640 height 47
click at [644, 486] on textarea "Hi Gemma, Your booking number is #138356, just call us on 094151955 when you ar…" at bounding box center [730, 481] width 640 height 47
click at [692, 490] on textarea "Hi Gemma, Your booking number is #138356, just call us on 094151955 when you ar…" at bounding box center [730, 481] width 640 height 47
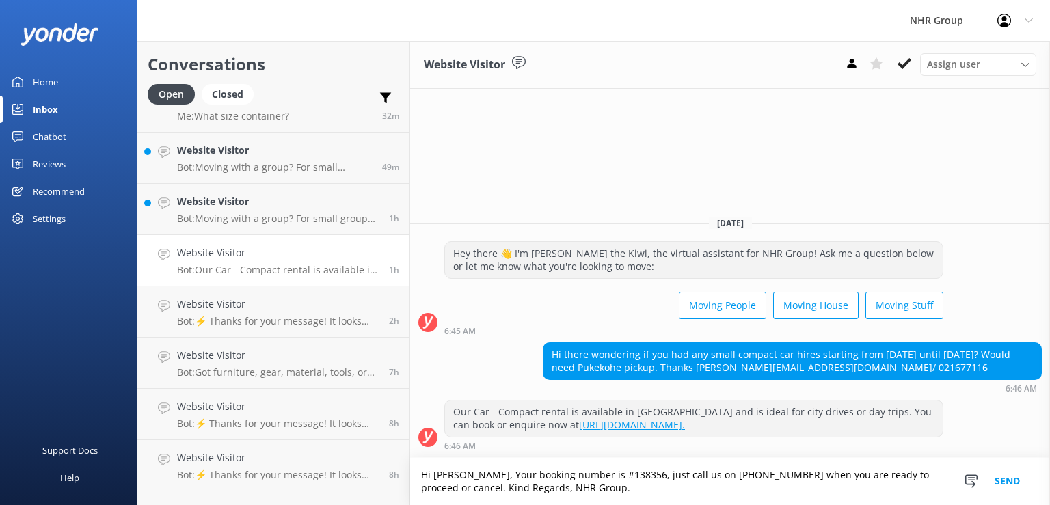
click at [750, 492] on textarea "Hi Gemma, Your booking number is #138356, just call us on 094151955 when you ar…" at bounding box center [730, 481] width 640 height 47
type textarea "Hi Gemma, Your booking number is #138356, just call us on 094151955 when you ar…"
click at [1007, 480] on button "Send" at bounding box center [1006, 481] width 51 height 47
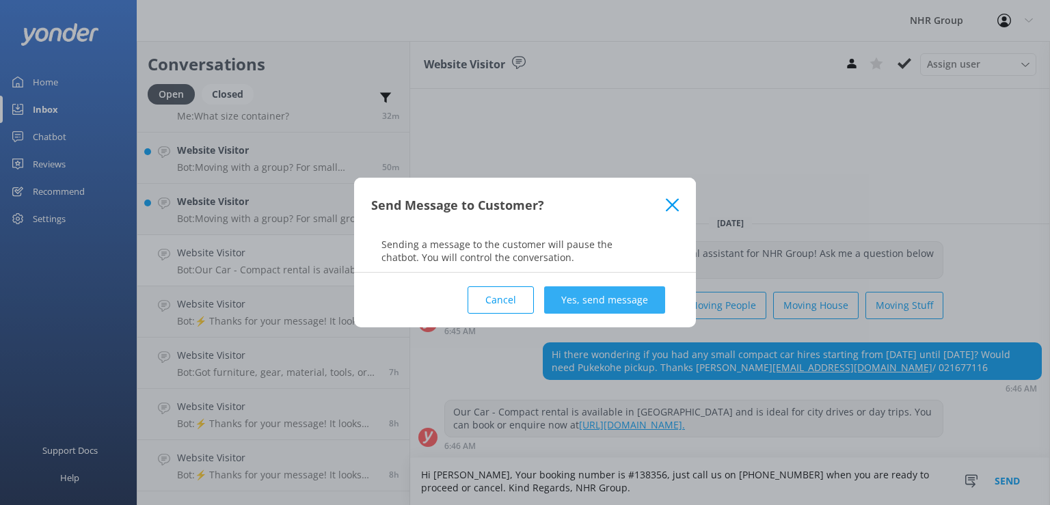
click at [597, 300] on button "Yes, send message" at bounding box center [604, 299] width 121 height 27
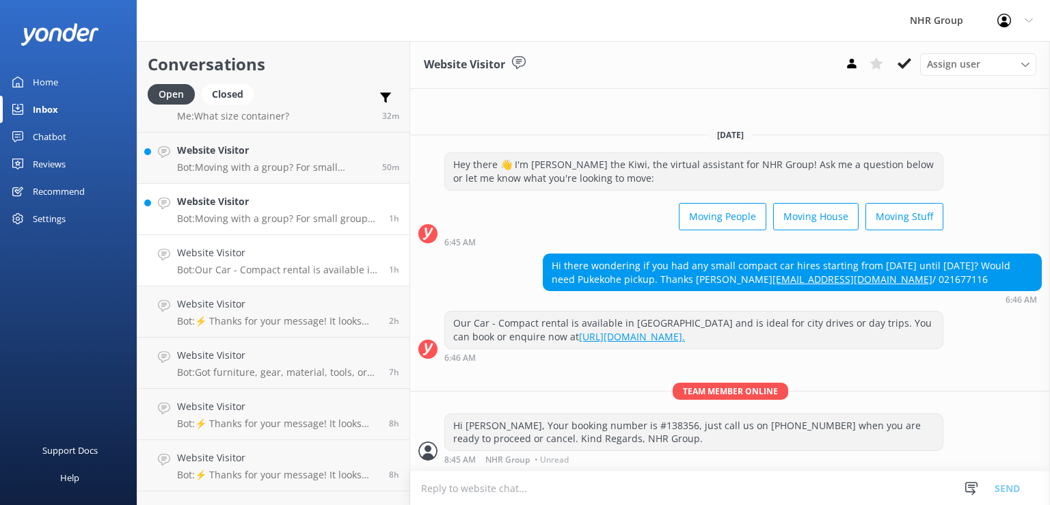
click at [271, 206] on h4 "Website Visitor" at bounding box center [278, 201] width 202 height 15
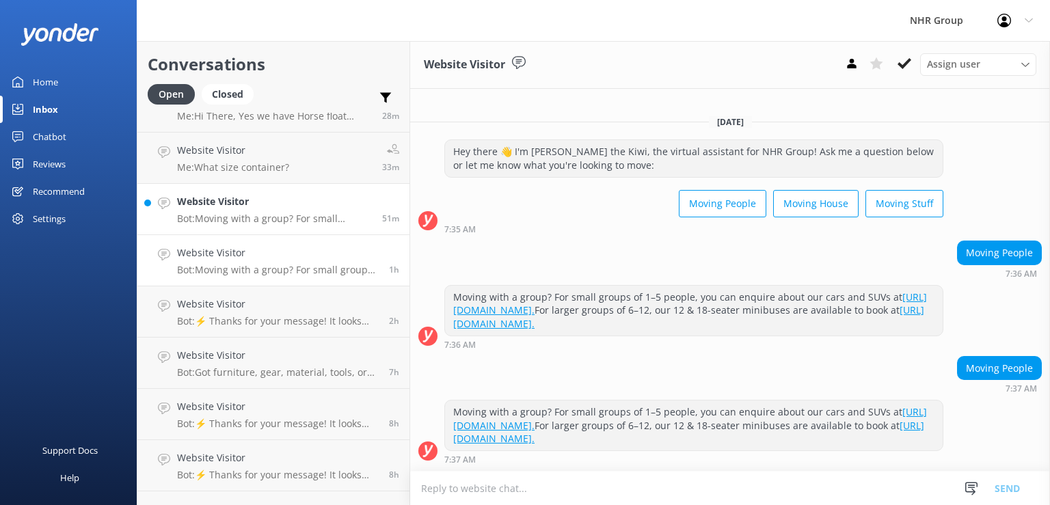
click at [284, 220] on p "Bot: Moving with a group? For small groups of 1–5 people, you can enquire about…" at bounding box center [274, 219] width 195 height 12
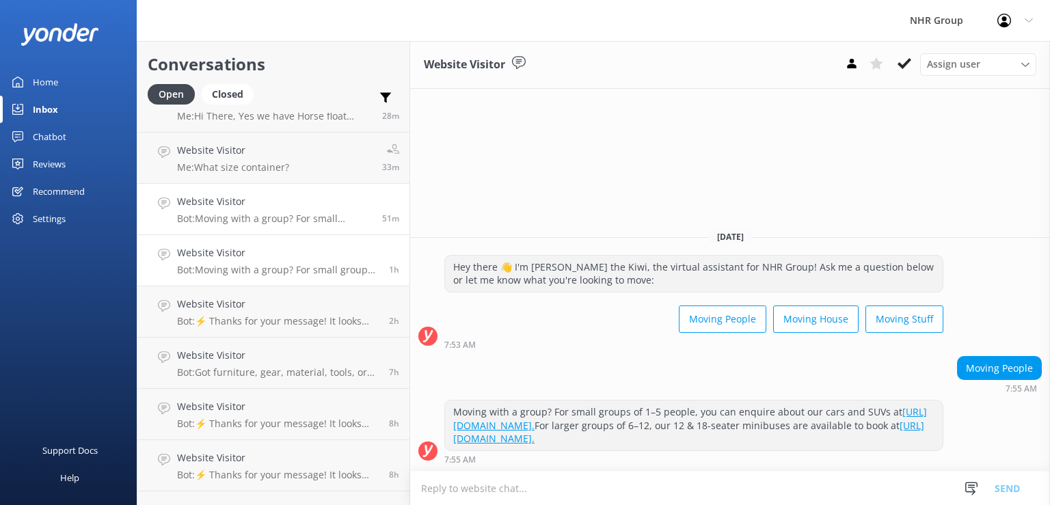
scroll to position [96, 0]
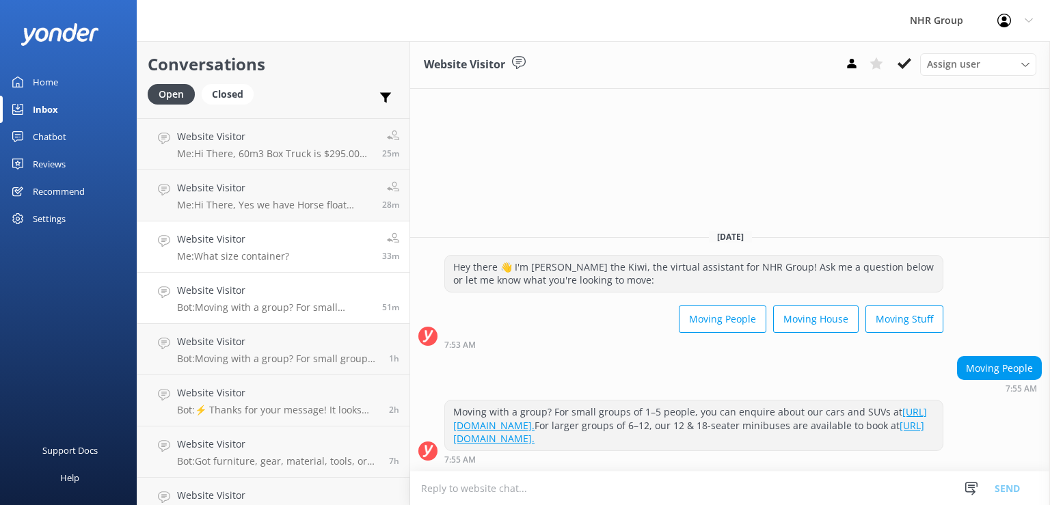
click at [242, 254] on p "Me: What size container?" at bounding box center [233, 256] width 112 height 12
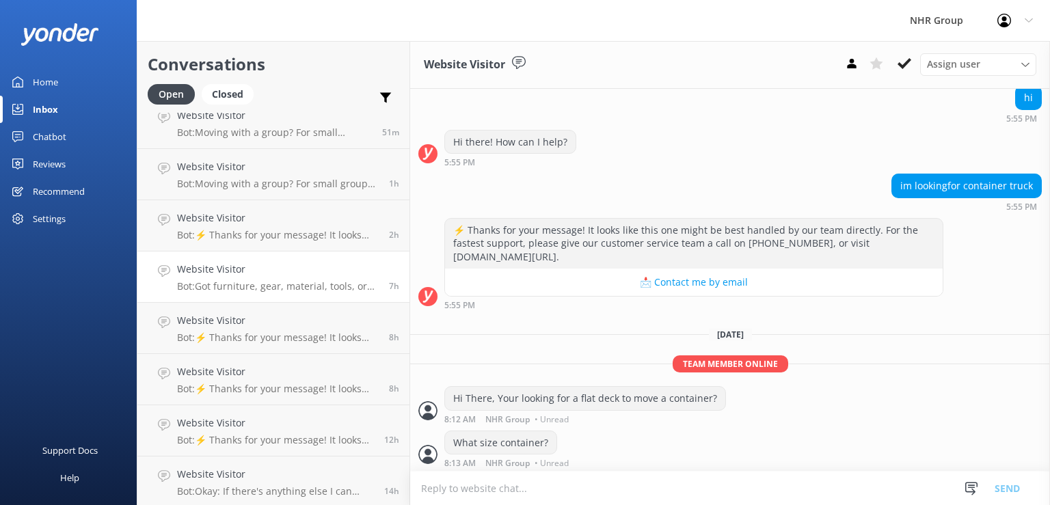
scroll to position [273, 0]
click at [290, 471] on h4 "Website Visitor" at bounding box center [275, 472] width 197 height 15
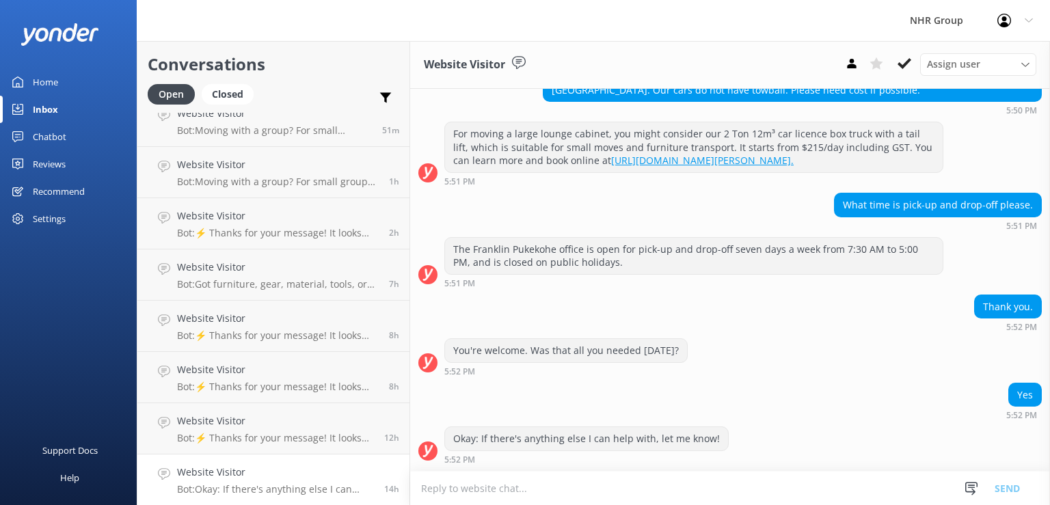
scroll to position [273, 0]
click at [929, 376] on div "You're welcome. Was that all you needed today? 5:52 PM" at bounding box center [730, 357] width 640 height 38
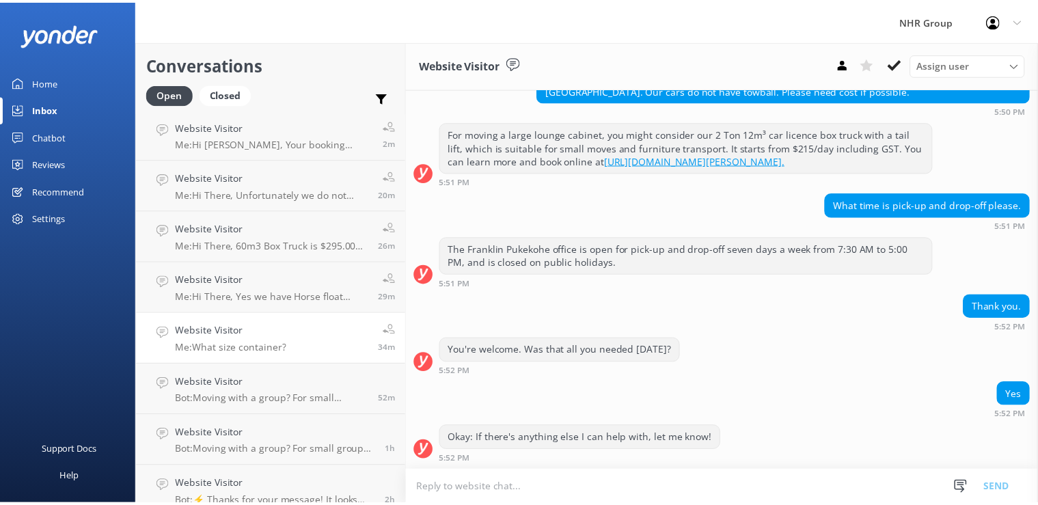
scroll to position [0, 0]
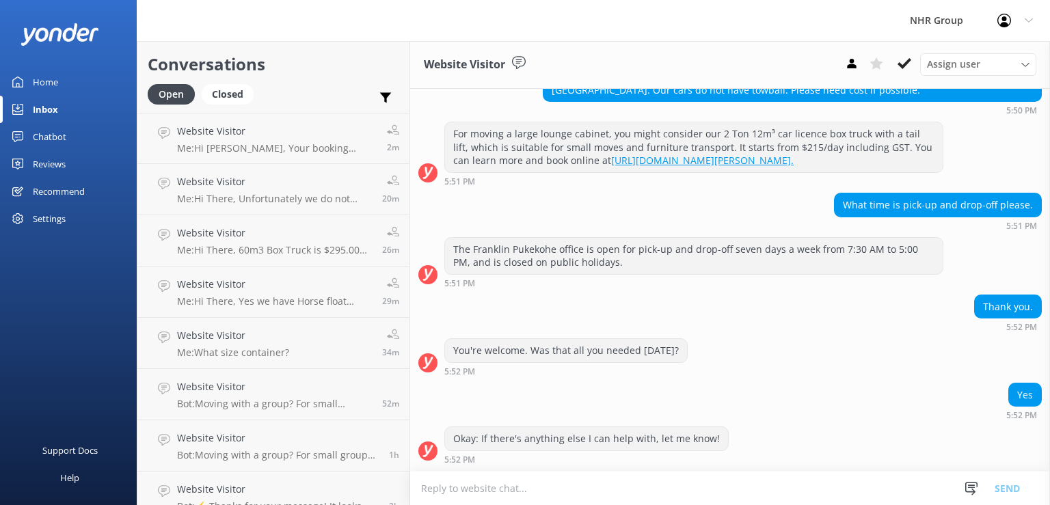
click at [34, 85] on div "Home" at bounding box center [45, 81] width 25 height 27
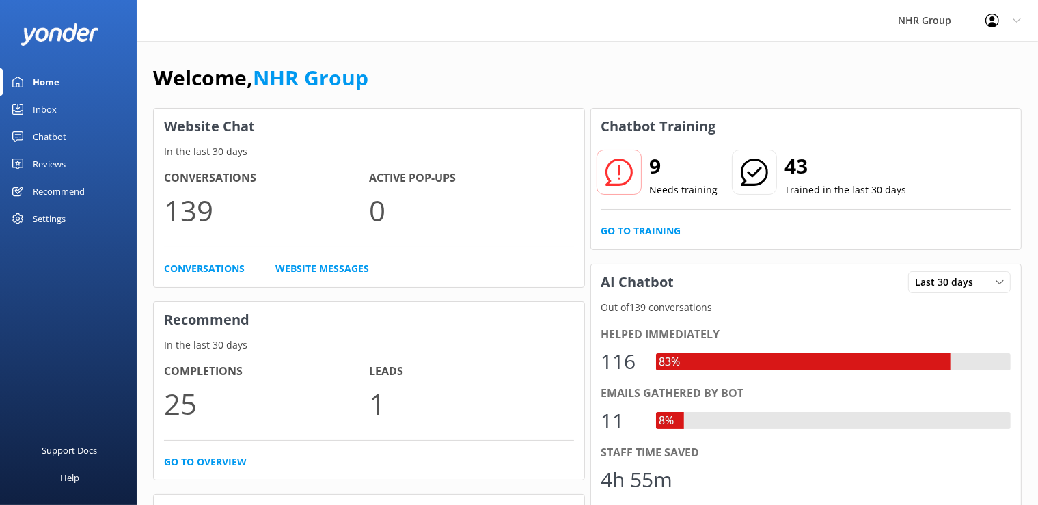
click at [47, 108] on div "Inbox" at bounding box center [45, 109] width 24 height 27
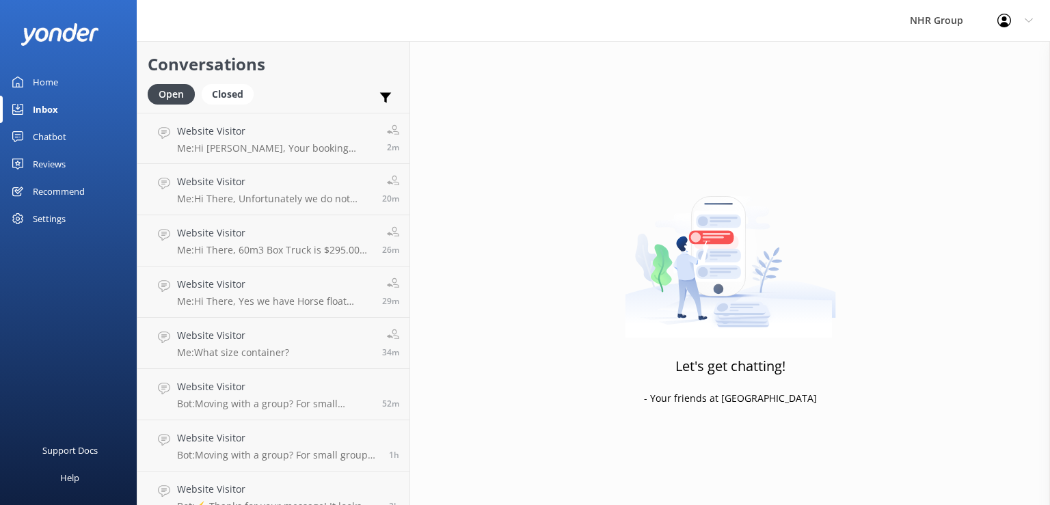
click at [47, 108] on div "Inbox" at bounding box center [45, 109] width 25 height 27
click at [452, 155] on div "Let's get chatting! - Your friends at Yonder" at bounding box center [730, 293] width 640 height 505
click at [59, 79] on link "Home" at bounding box center [68, 81] width 137 height 27
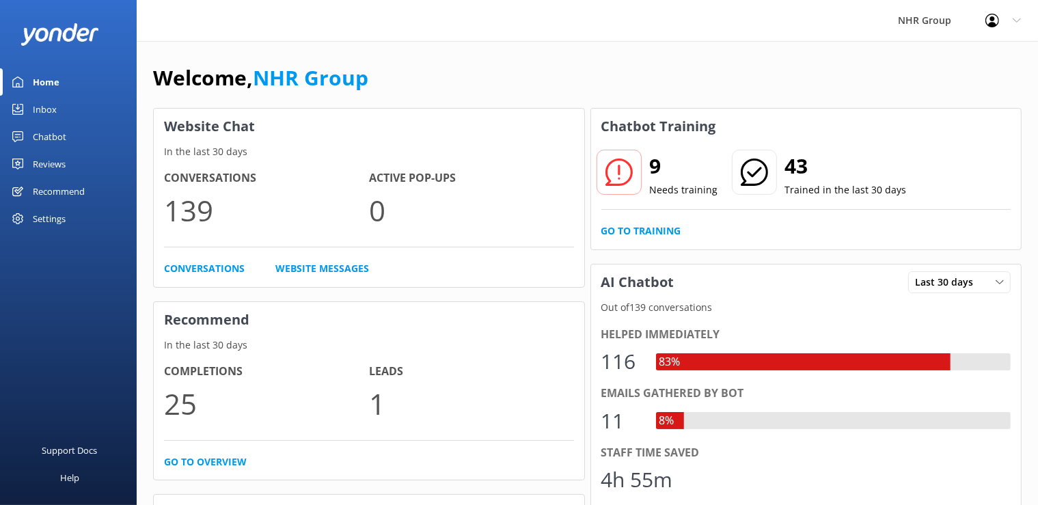
click at [50, 105] on div "Inbox" at bounding box center [45, 109] width 24 height 27
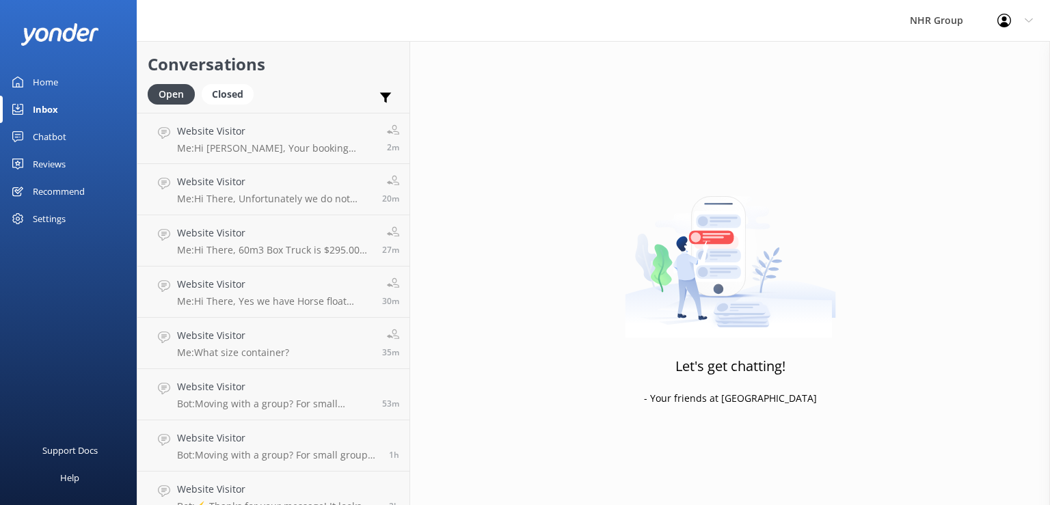
click at [564, 231] on div "Let's get chatting! - Your friends at Yonder" at bounding box center [730, 293] width 640 height 505
